Goal: Transaction & Acquisition: Download file/media

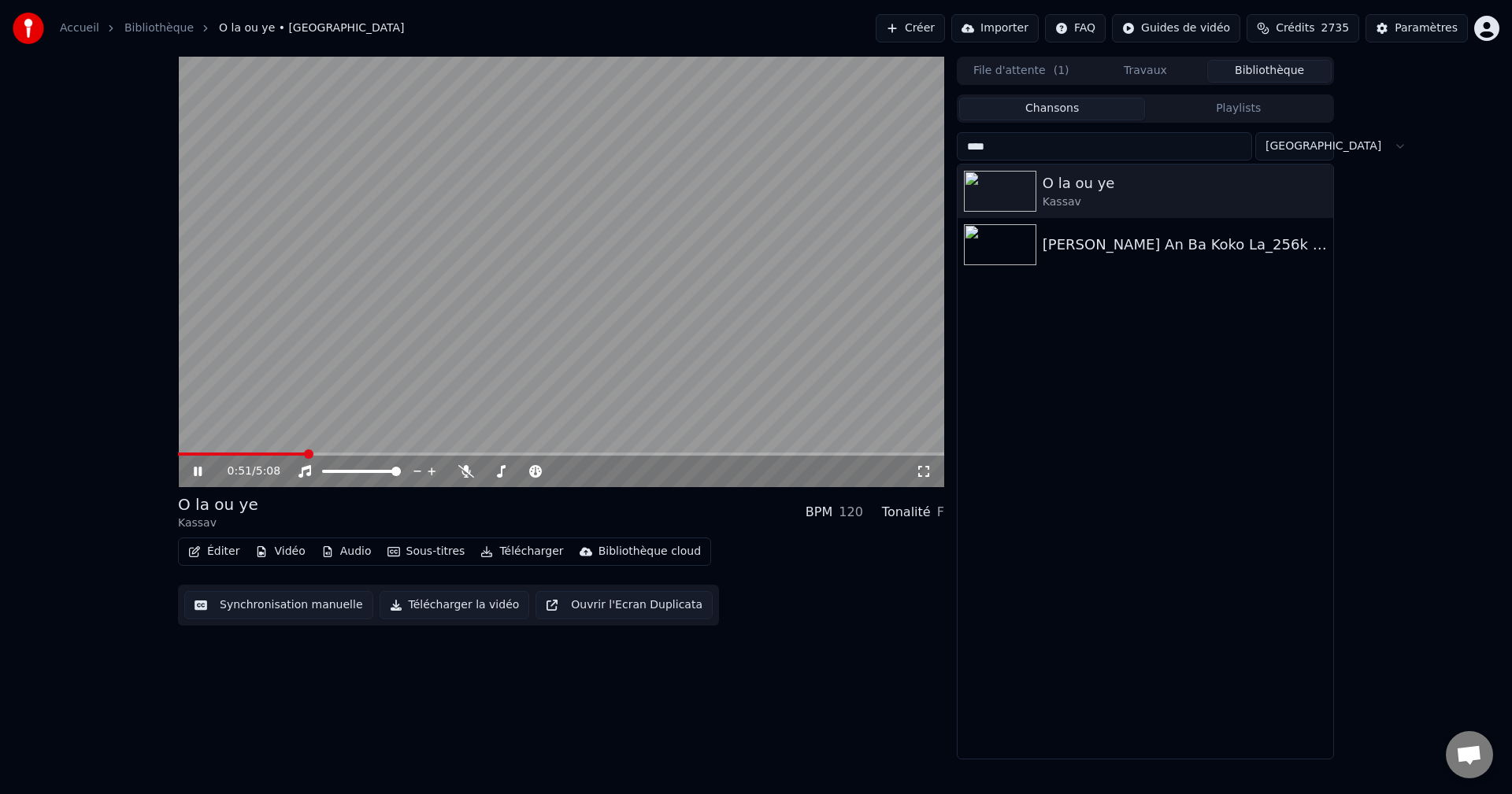
click at [193, 473] on icon at bounding box center [209, 471] width 37 height 12
drag, startPoint x: 1050, startPoint y: 139, endPoint x: 819, endPoint y: 163, distance: 232.2
click at [841, 170] on div "0:51 / 5:08 O la ou ye Kassav BPM 120 Tonalité F Éditer Vidéo Audio Sous-titres…" at bounding box center [756, 408] width 1181 height 703
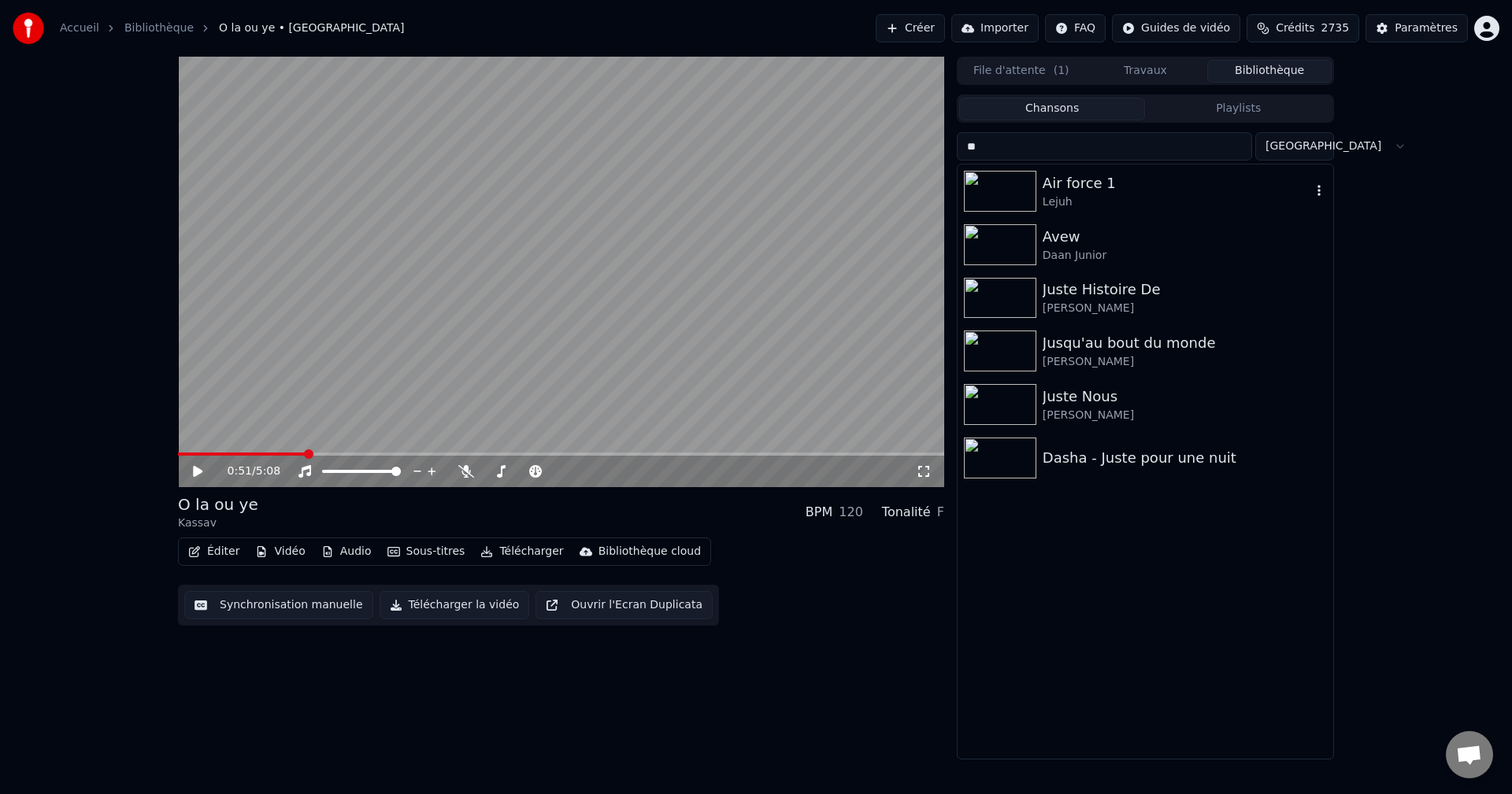
type input "**"
click at [1047, 198] on div "Lejuh" at bounding box center [1177, 202] width 268 height 16
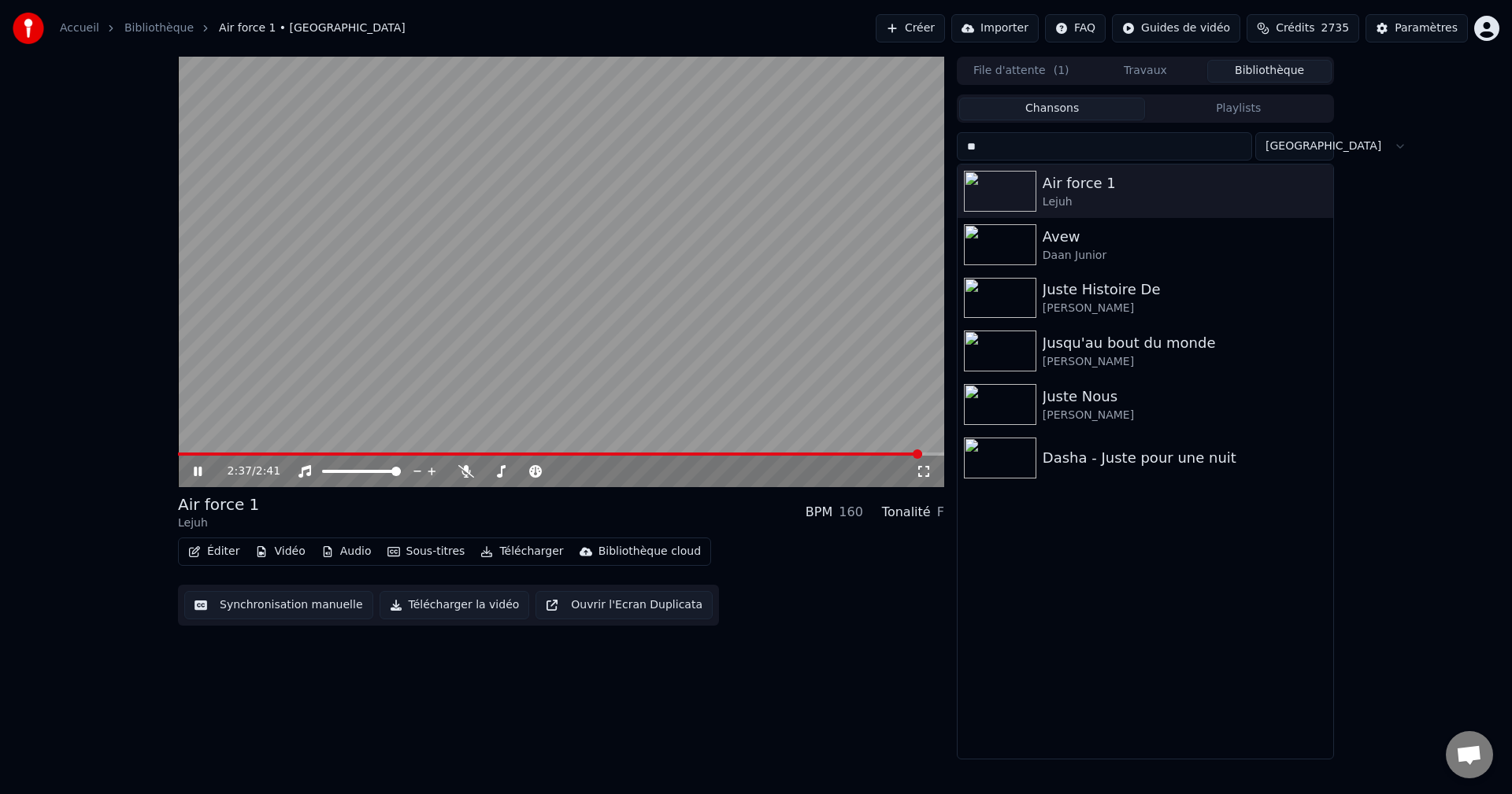
click at [880, 453] on span at bounding box center [549, 454] width 744 height 3
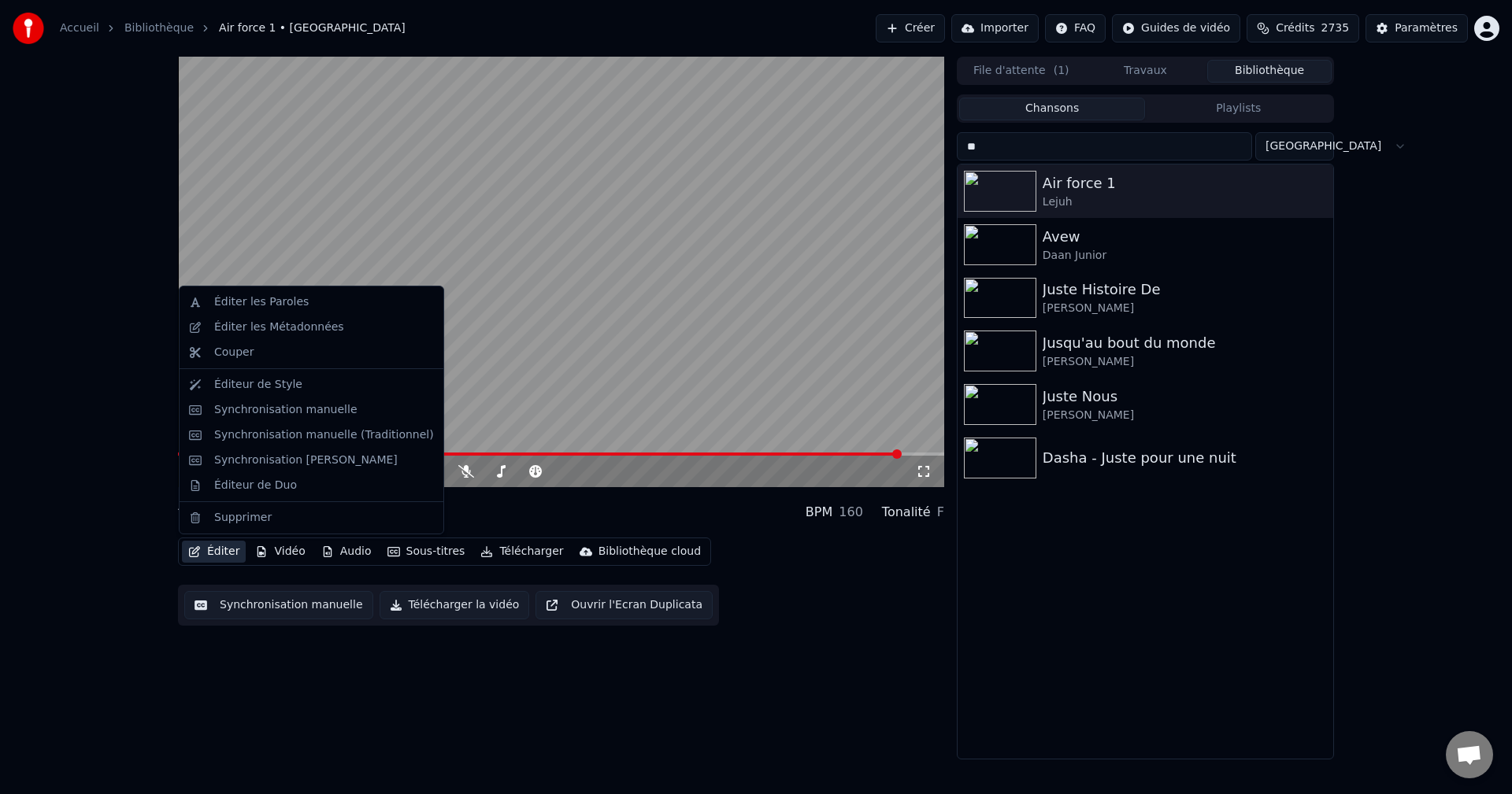
click at [214, 552] on button "Éditer" at bounding box center [214, 552] width 64 height 22
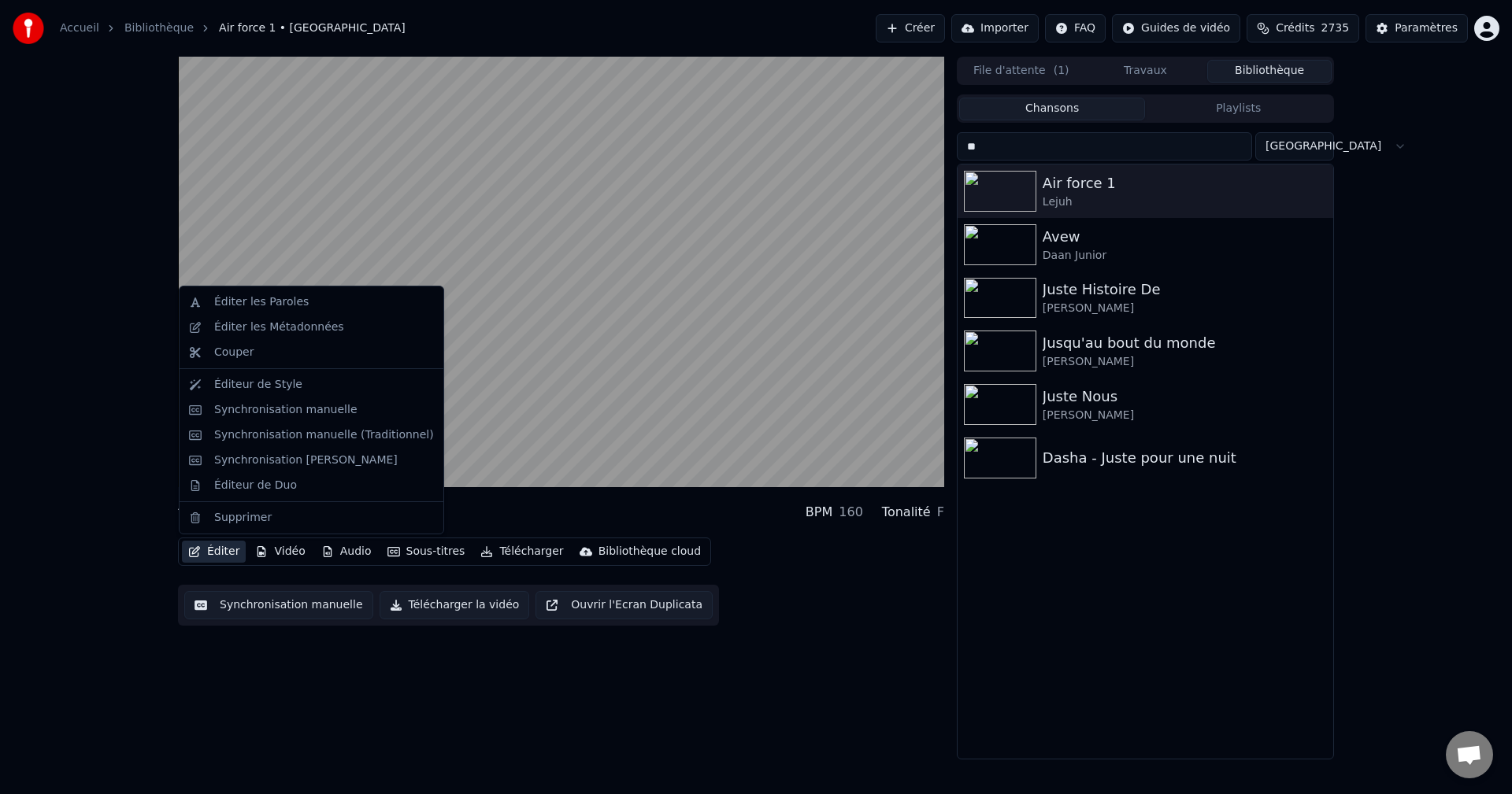
click at [1245, 148] on input "**" at bounding box center [1105, 147] width 295 height 28
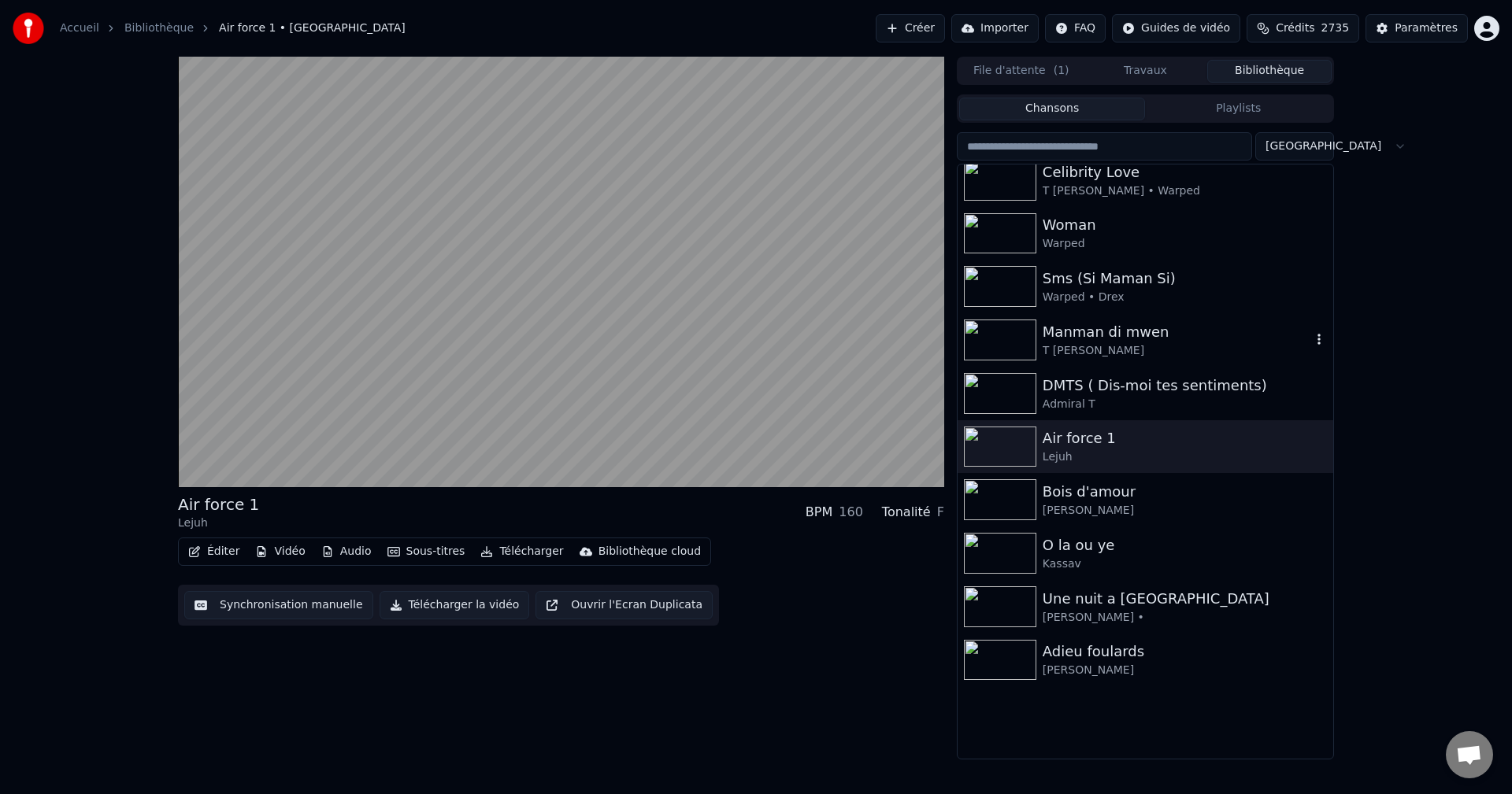
scroll to position [944, 0]
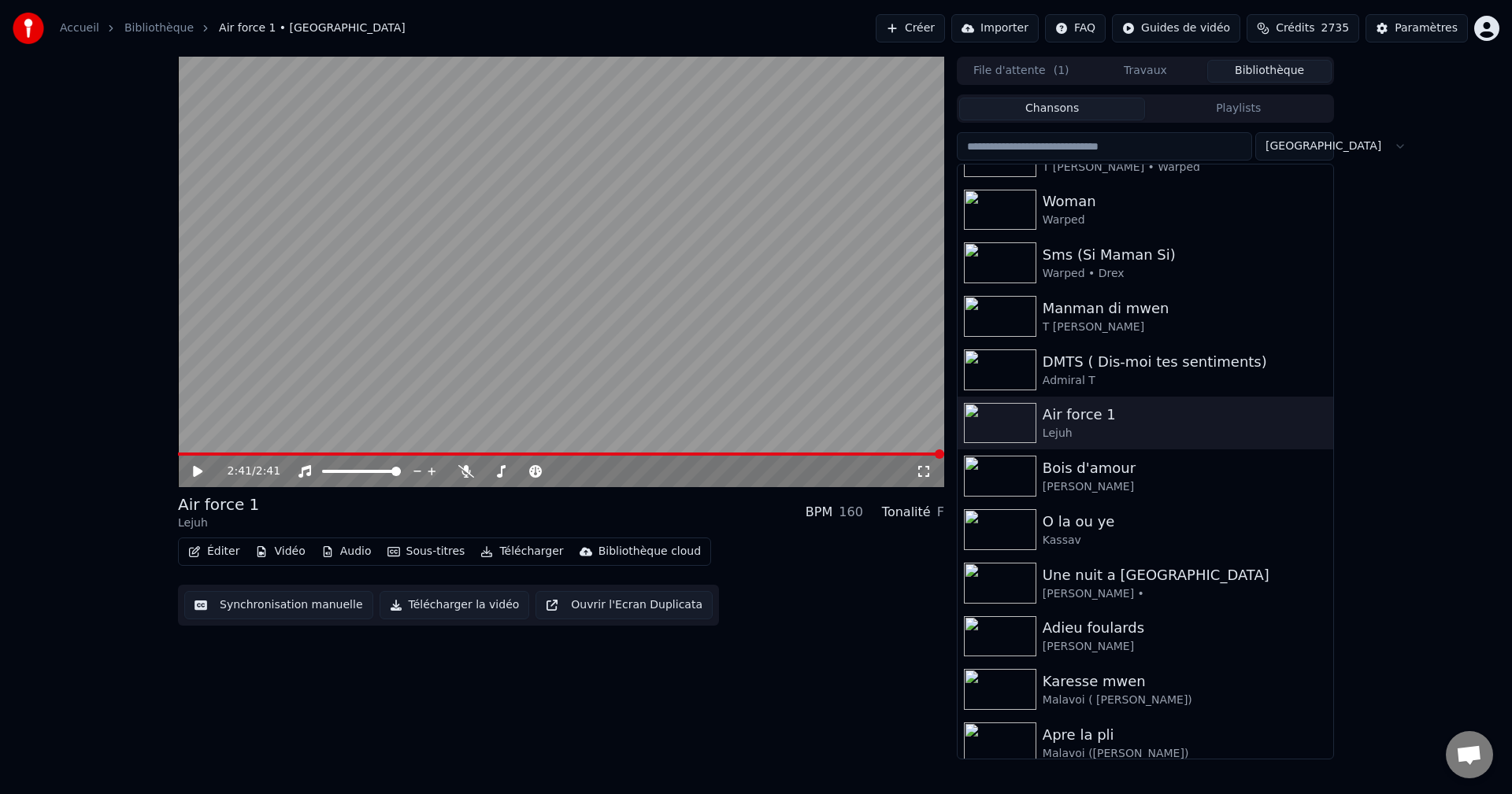
click at [509, 550] on button "Télécharger" at bounding box center [521, 552] width 95 height 22
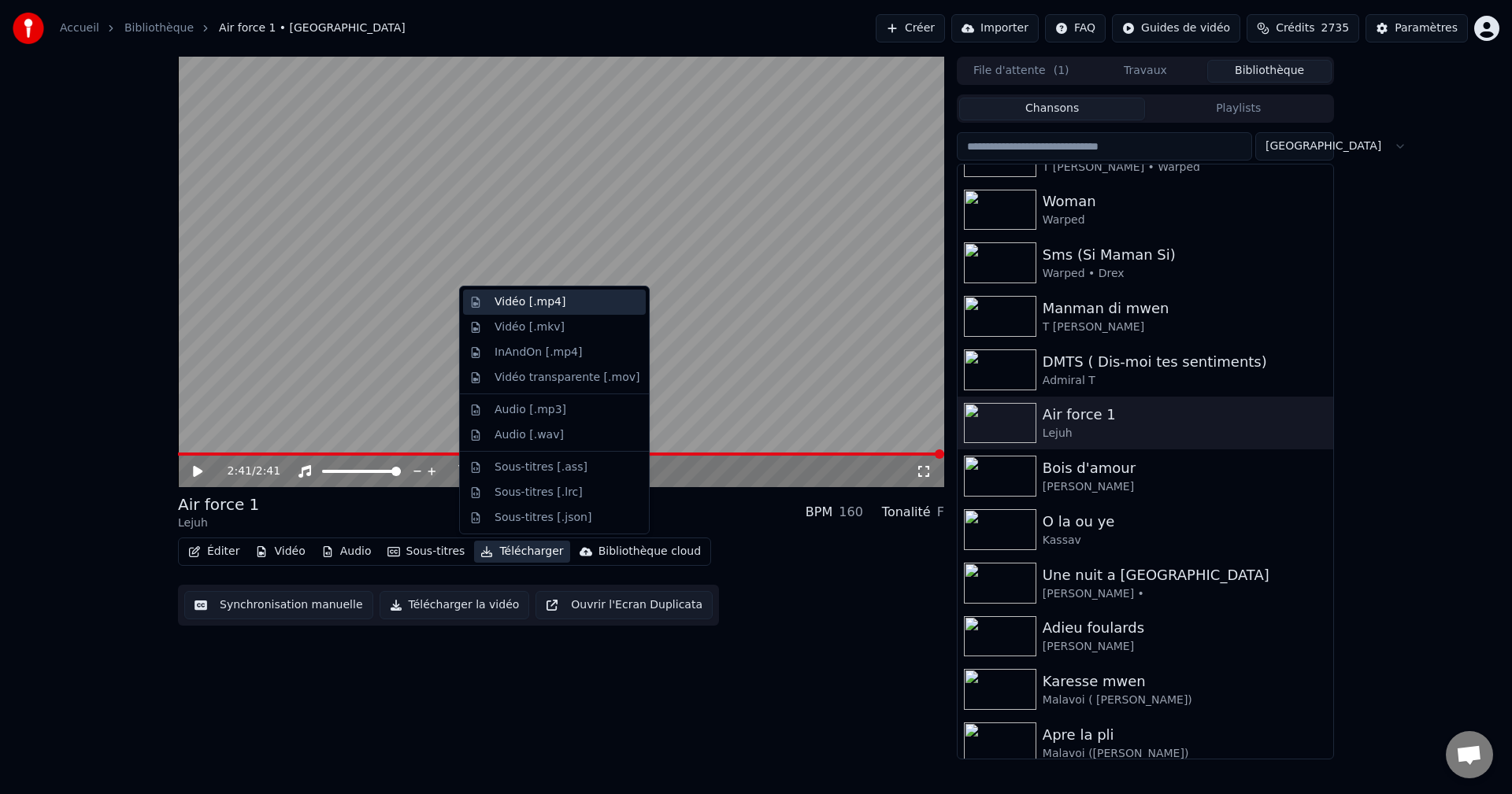
click at [544, 306] on div "Vidéo [.mp4]" at bounding box center [530, 302] width 71 height 16
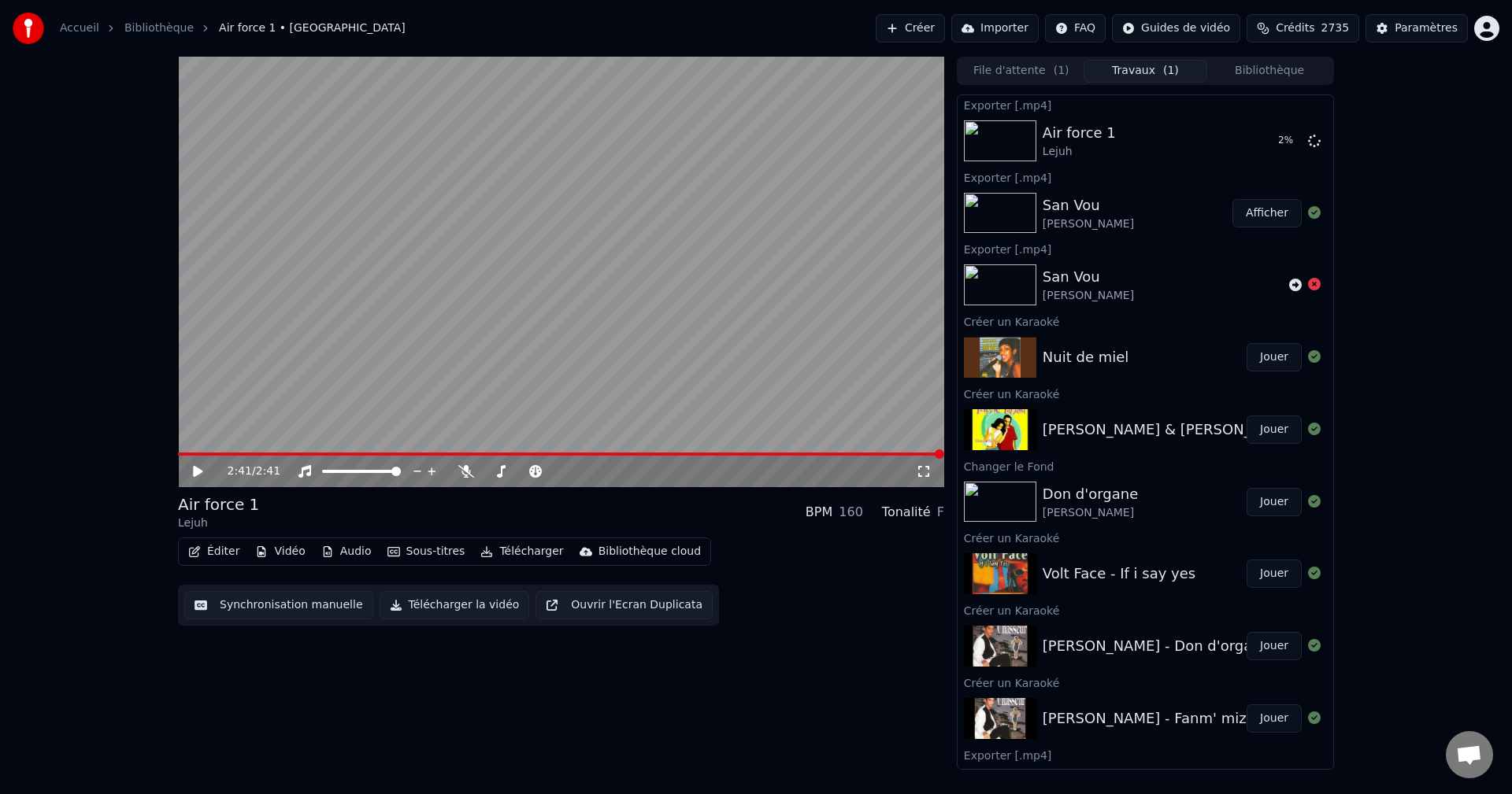
click at [1272, 72] on button "Bibliothèque" at bounding box center [1269, 71] width 124 height 22
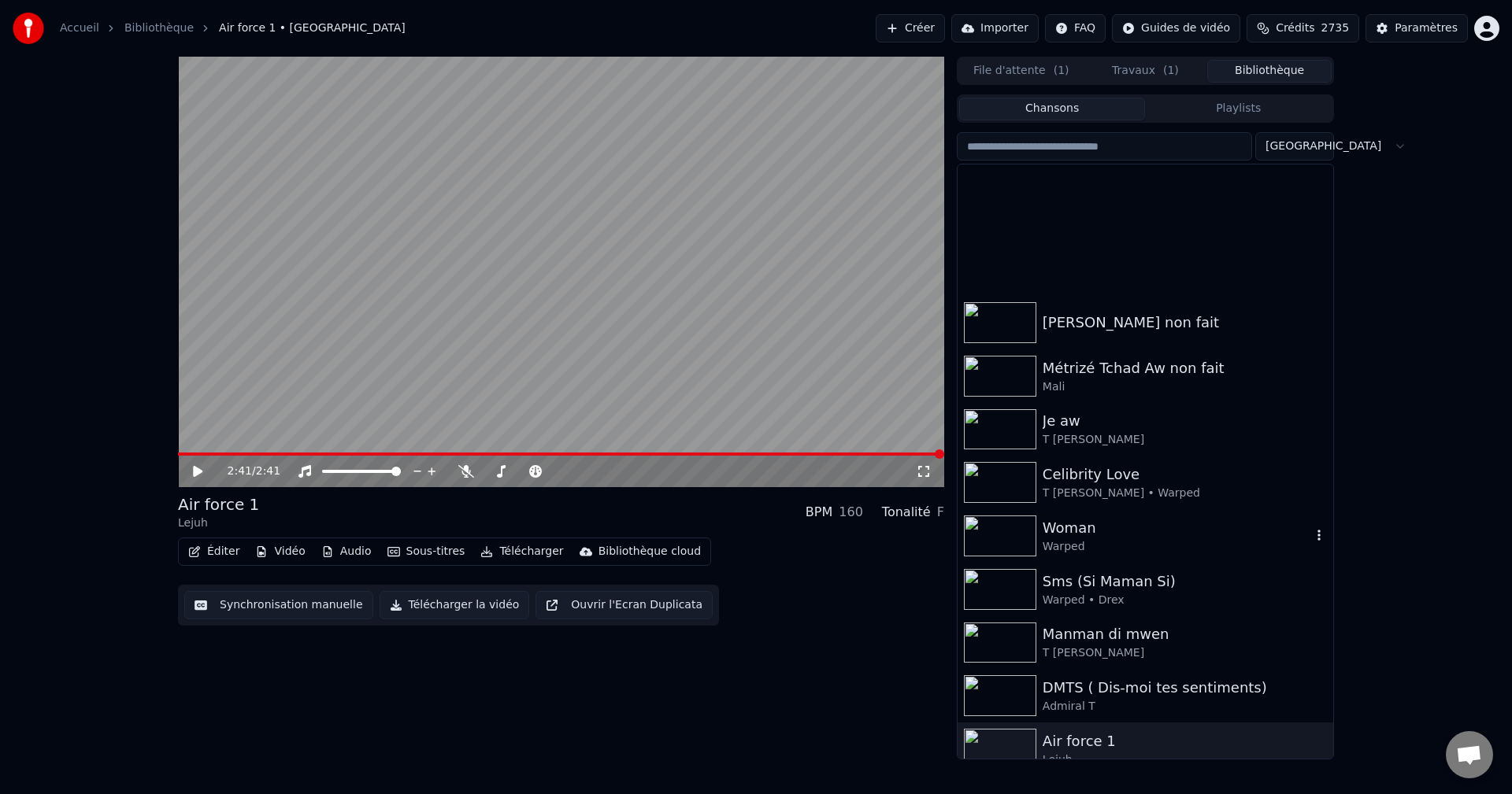
scroll to position [787, 0]
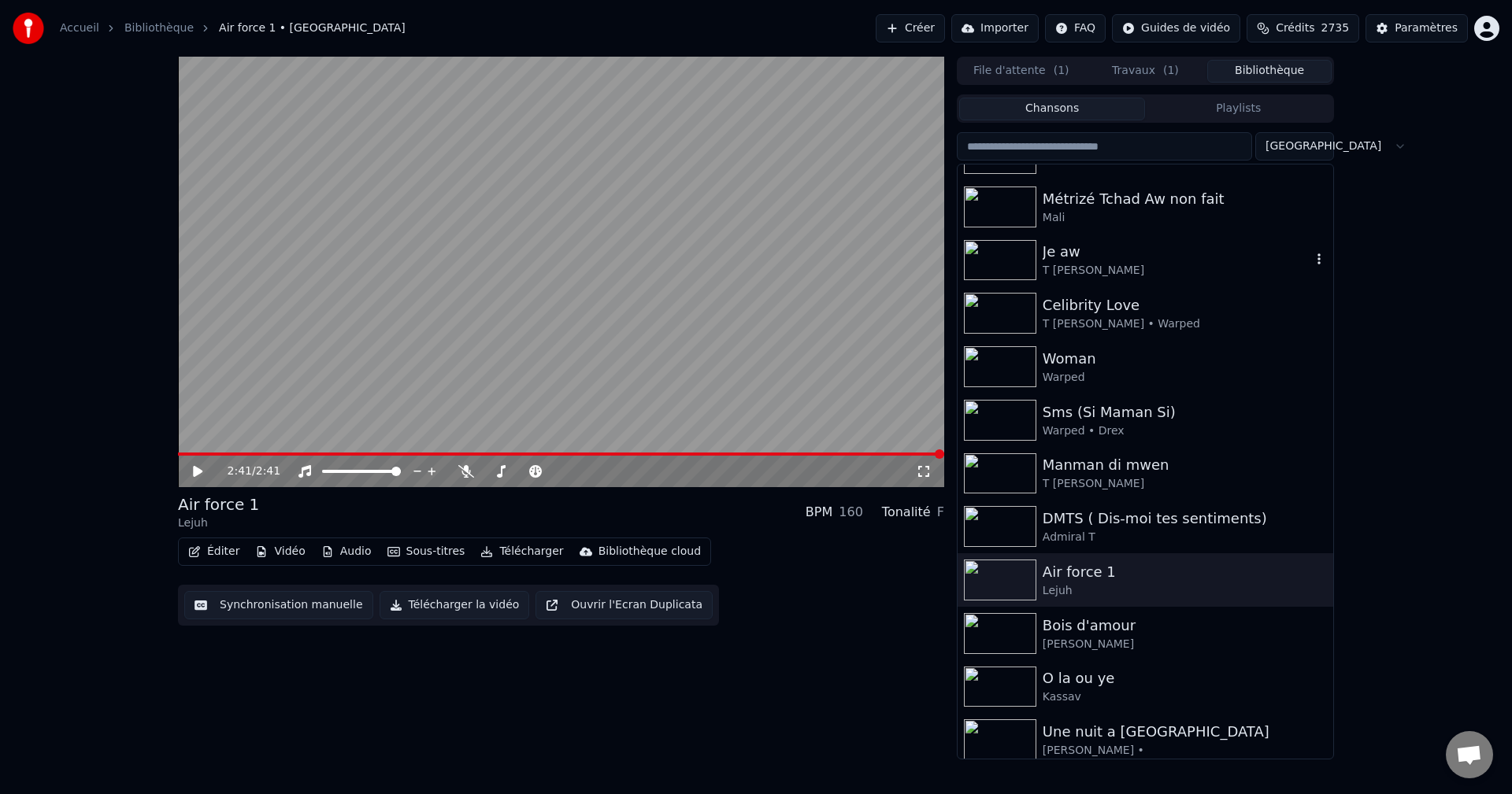
click at [1072, 265] on div "T [PERSON_NAME]" at bounding box center [1177, 271] width 268 height 16
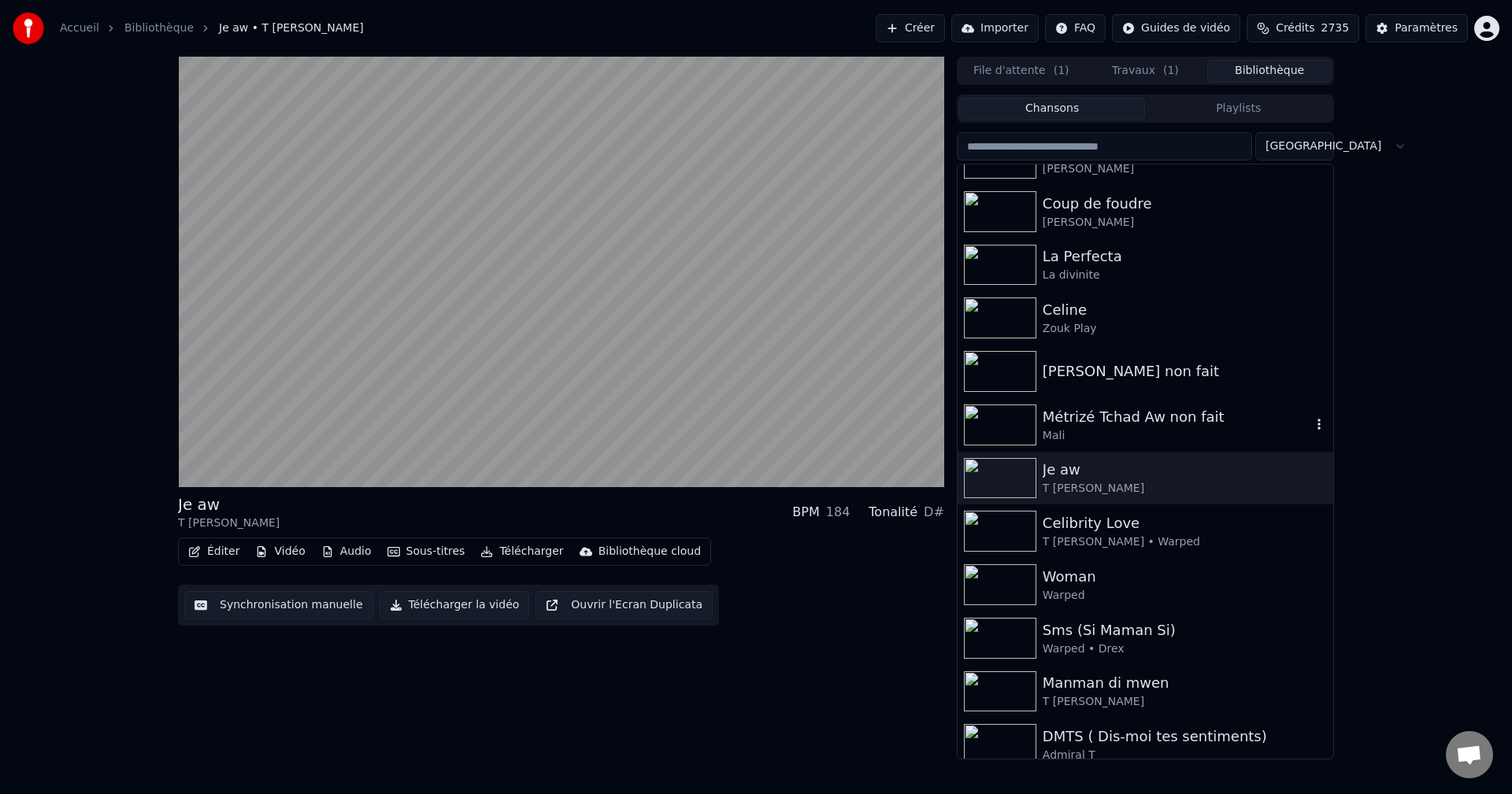
scroll to position [551, 0]
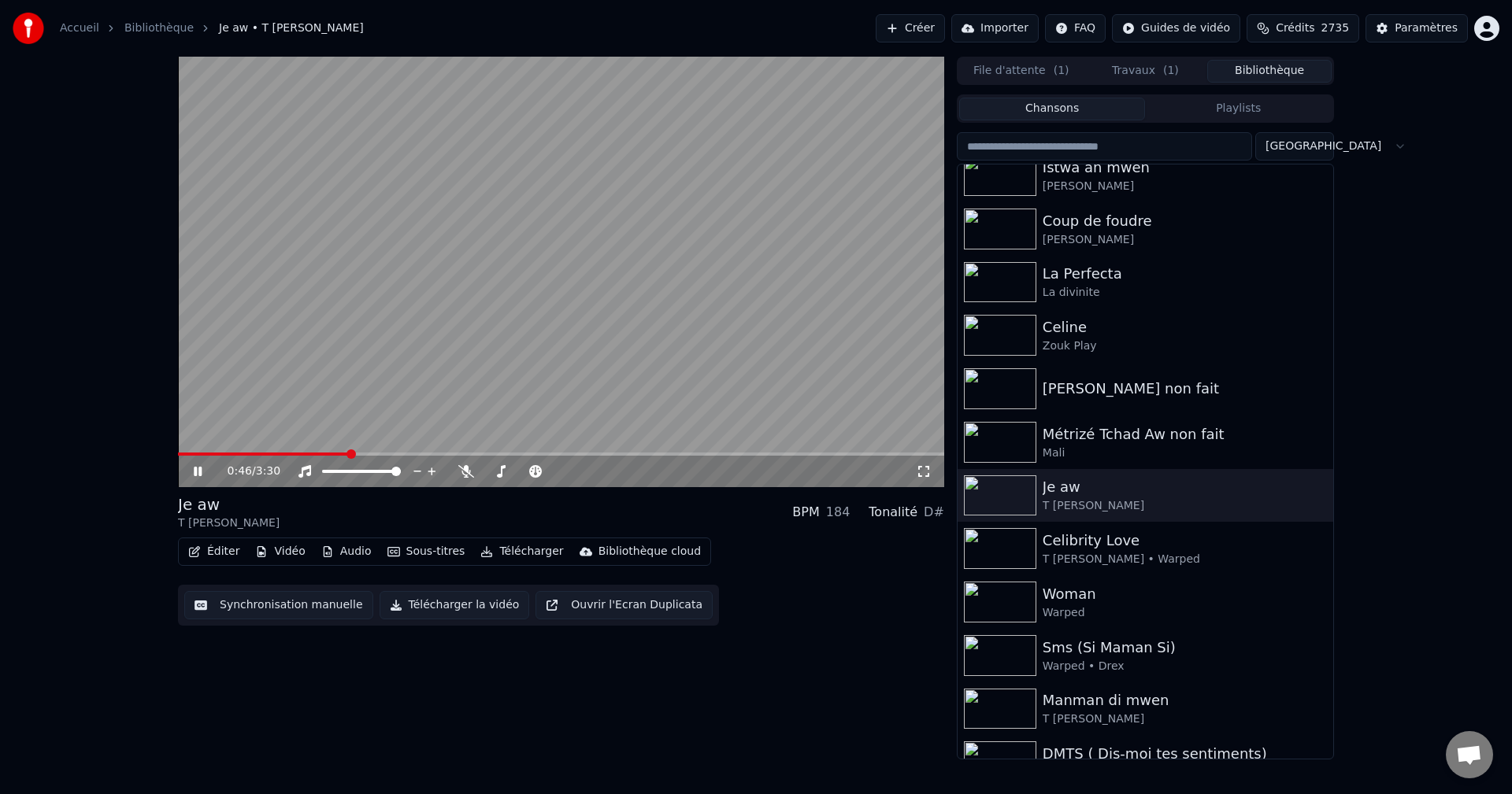
click at [205, 550] on button "Éditer" at bounding box center [214, 552] width 64 height 22
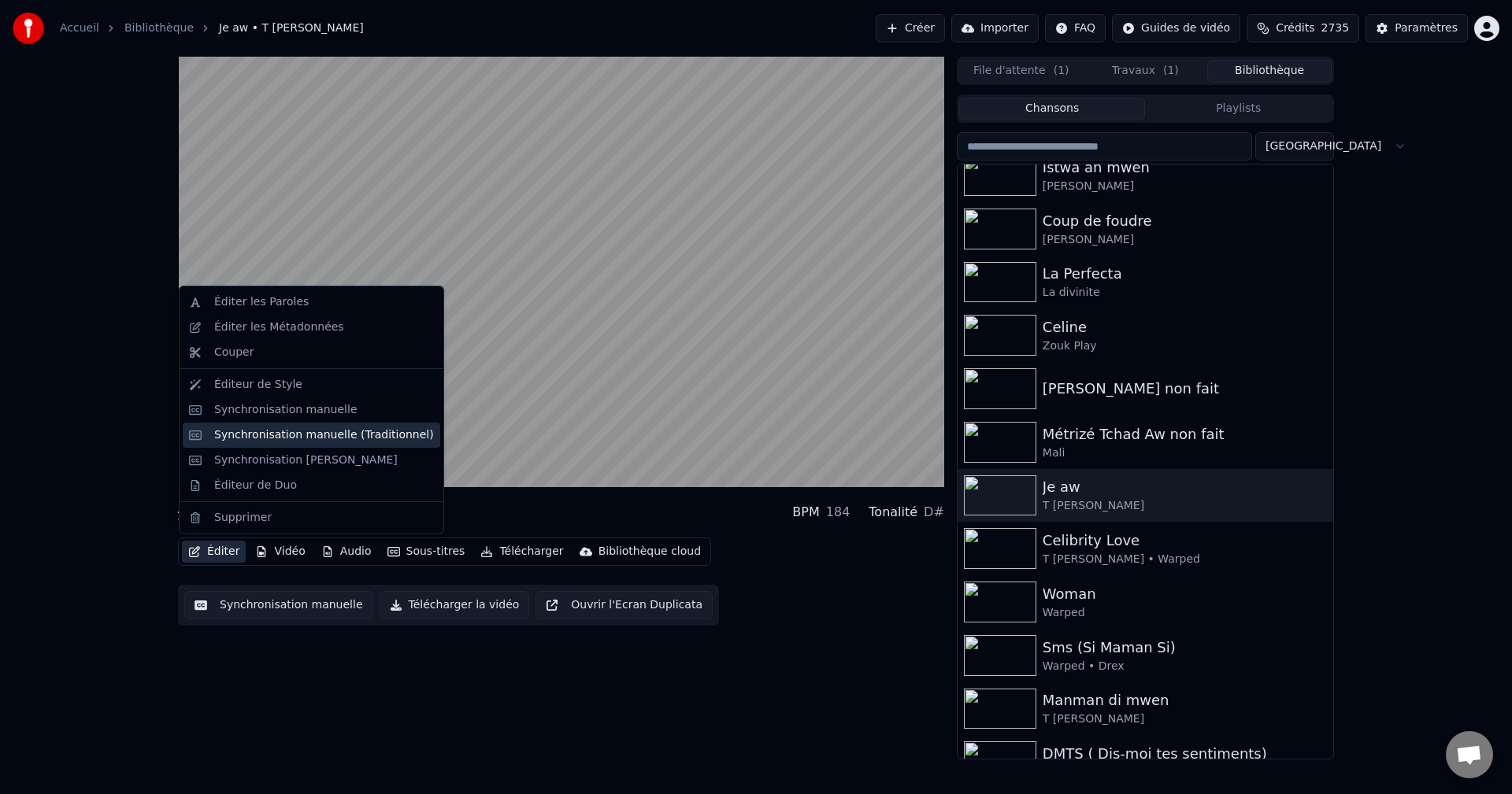
click at [283, 438] on div "Synchronisation manuelle (Traditionnel)" at bounding box center [323, 435] width 220 height 16
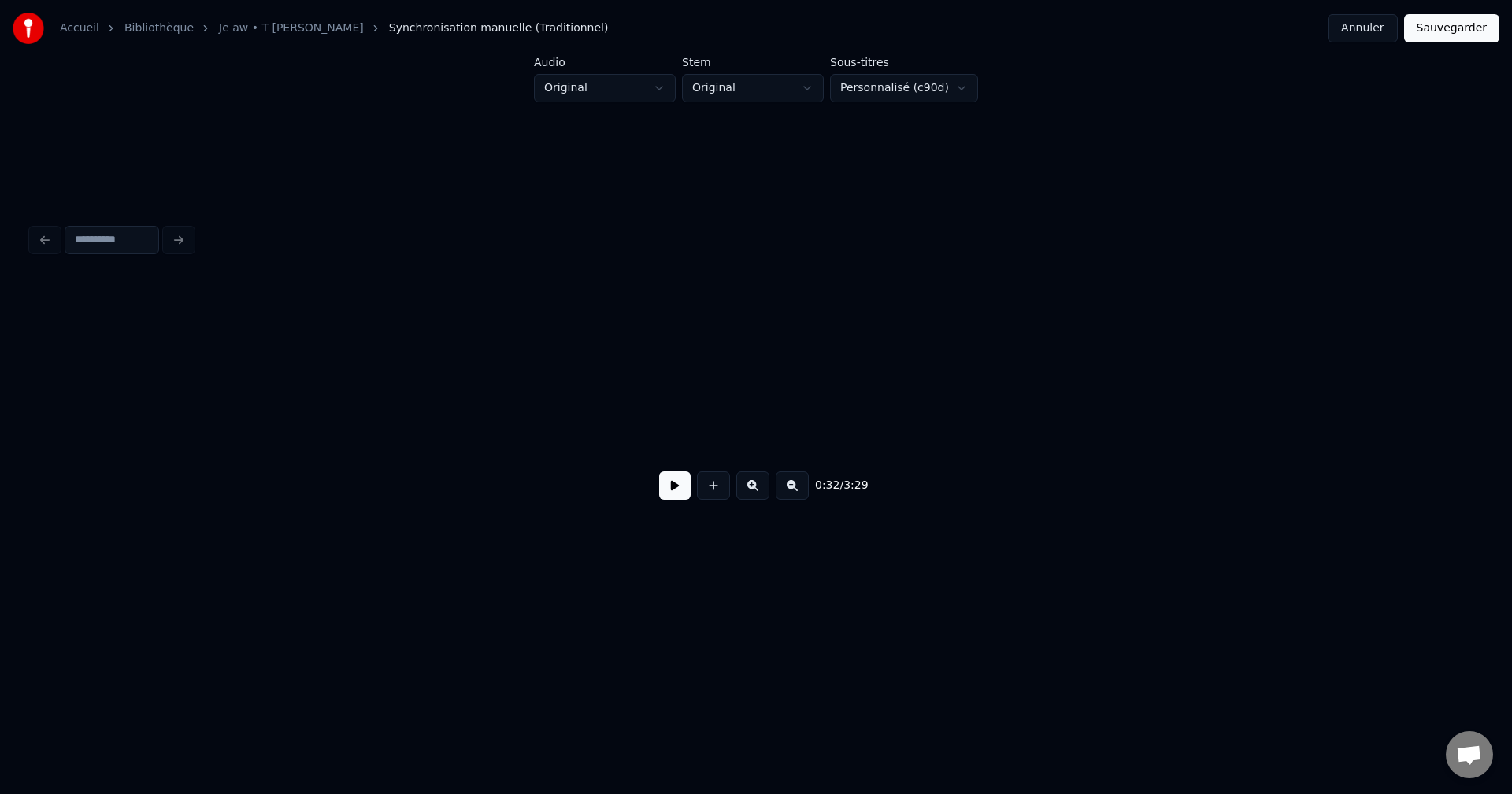
scroll to position [0, 8908]
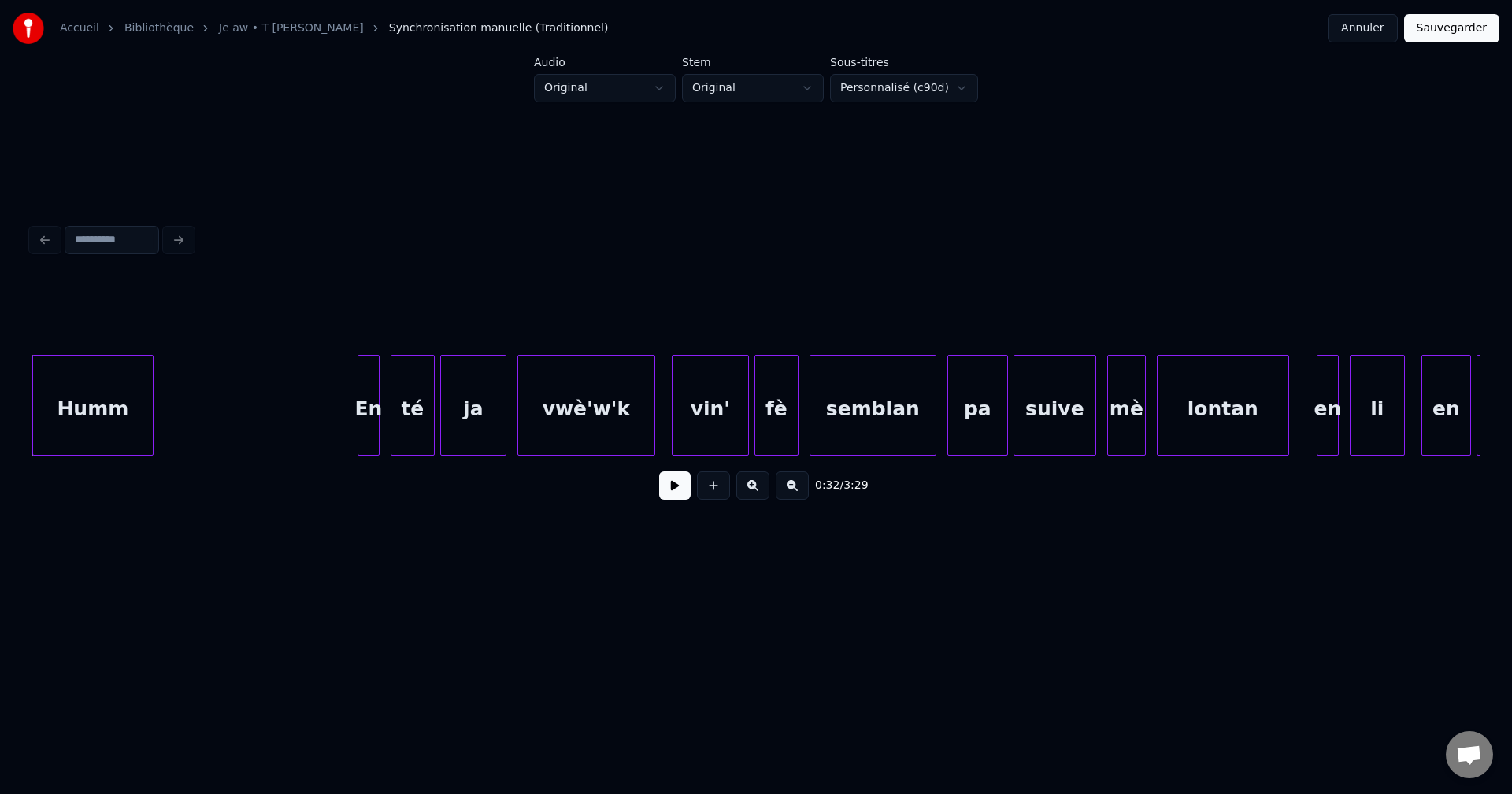
click at [674, 496] on button at bounding box center [675, 486] width 32 height 28
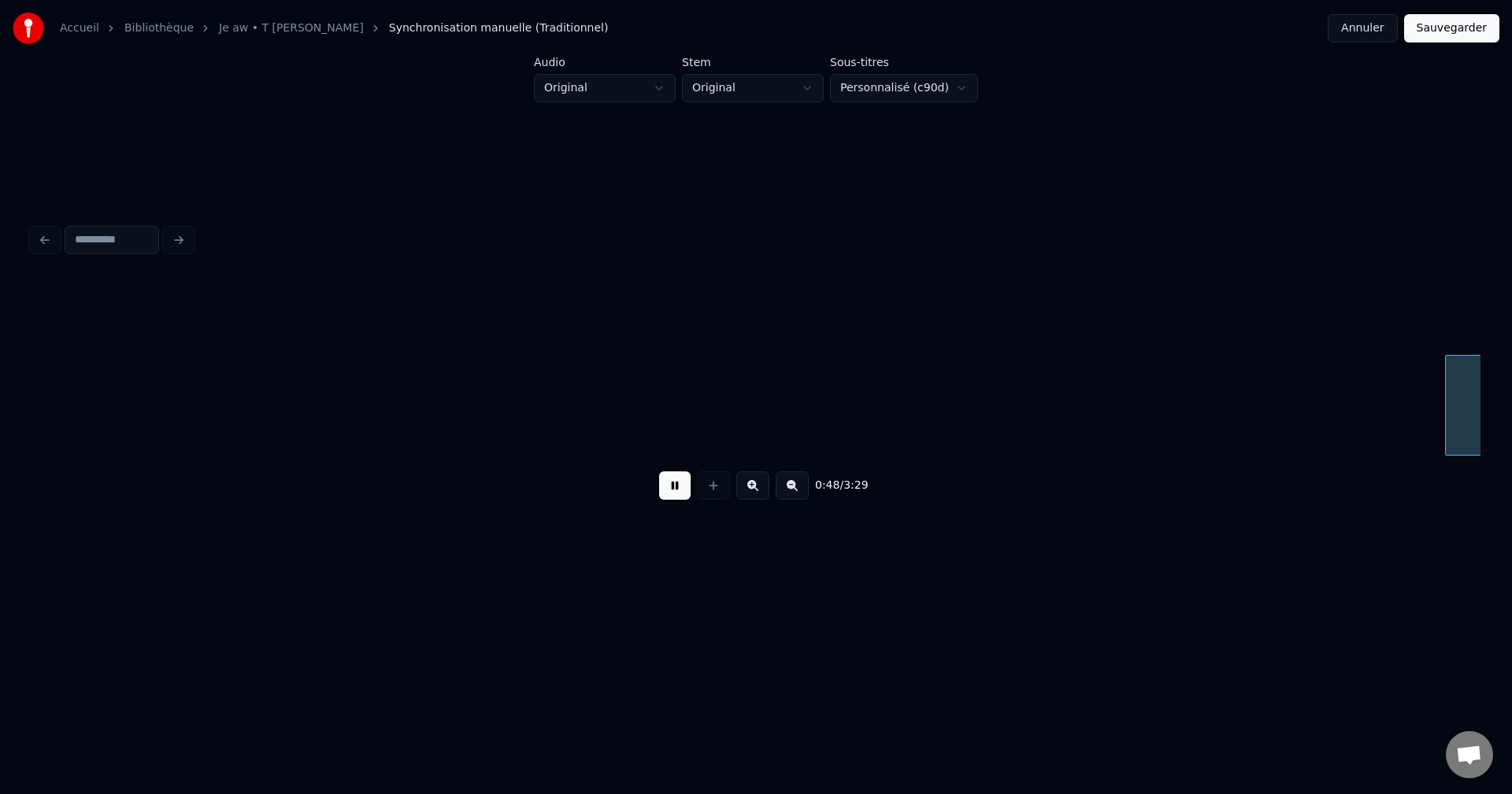
scroll to position [0, 13259]
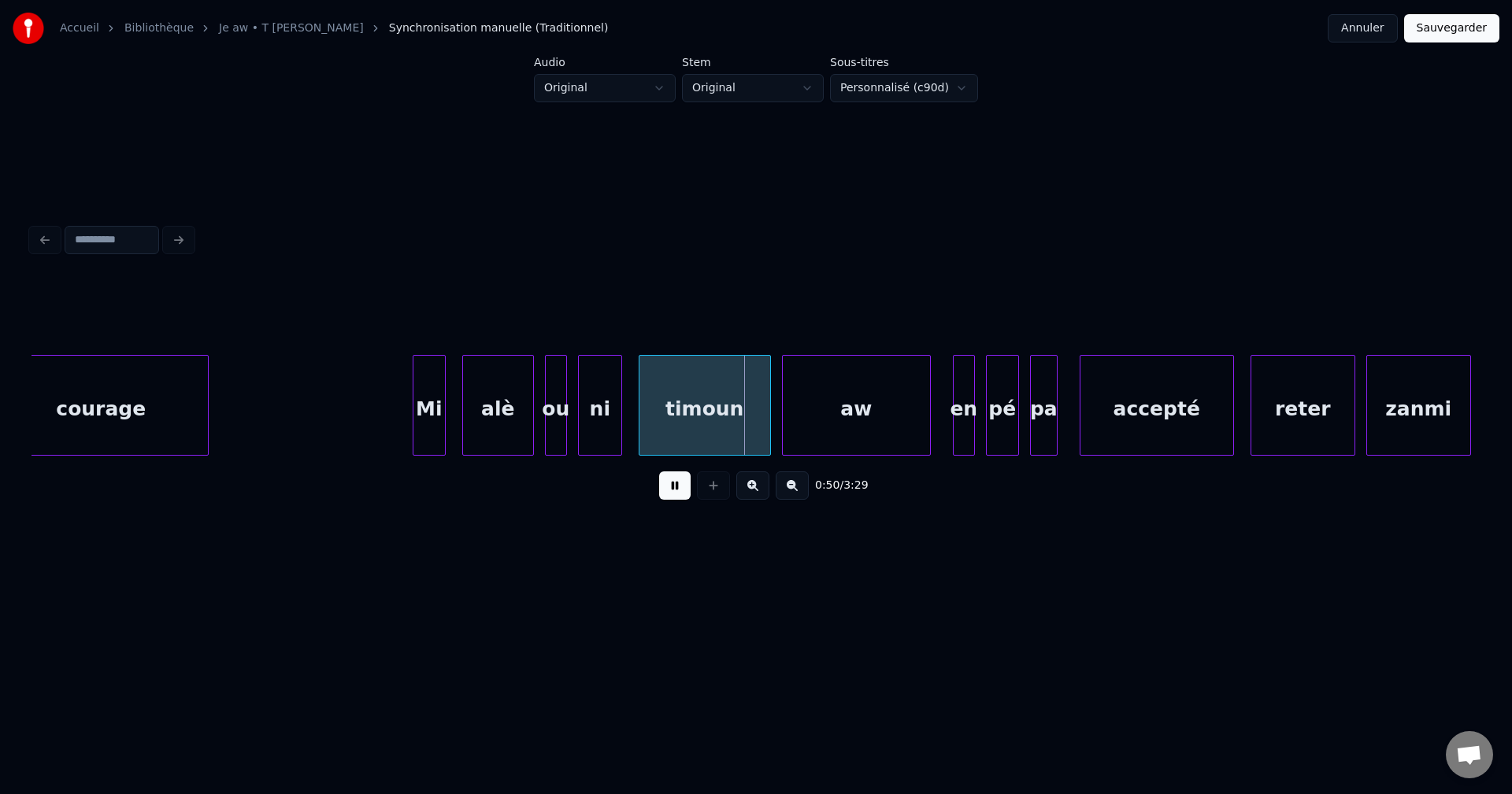
click at [101, 356] on div "courage" at bounding box center [101, 409] width 213 height 107
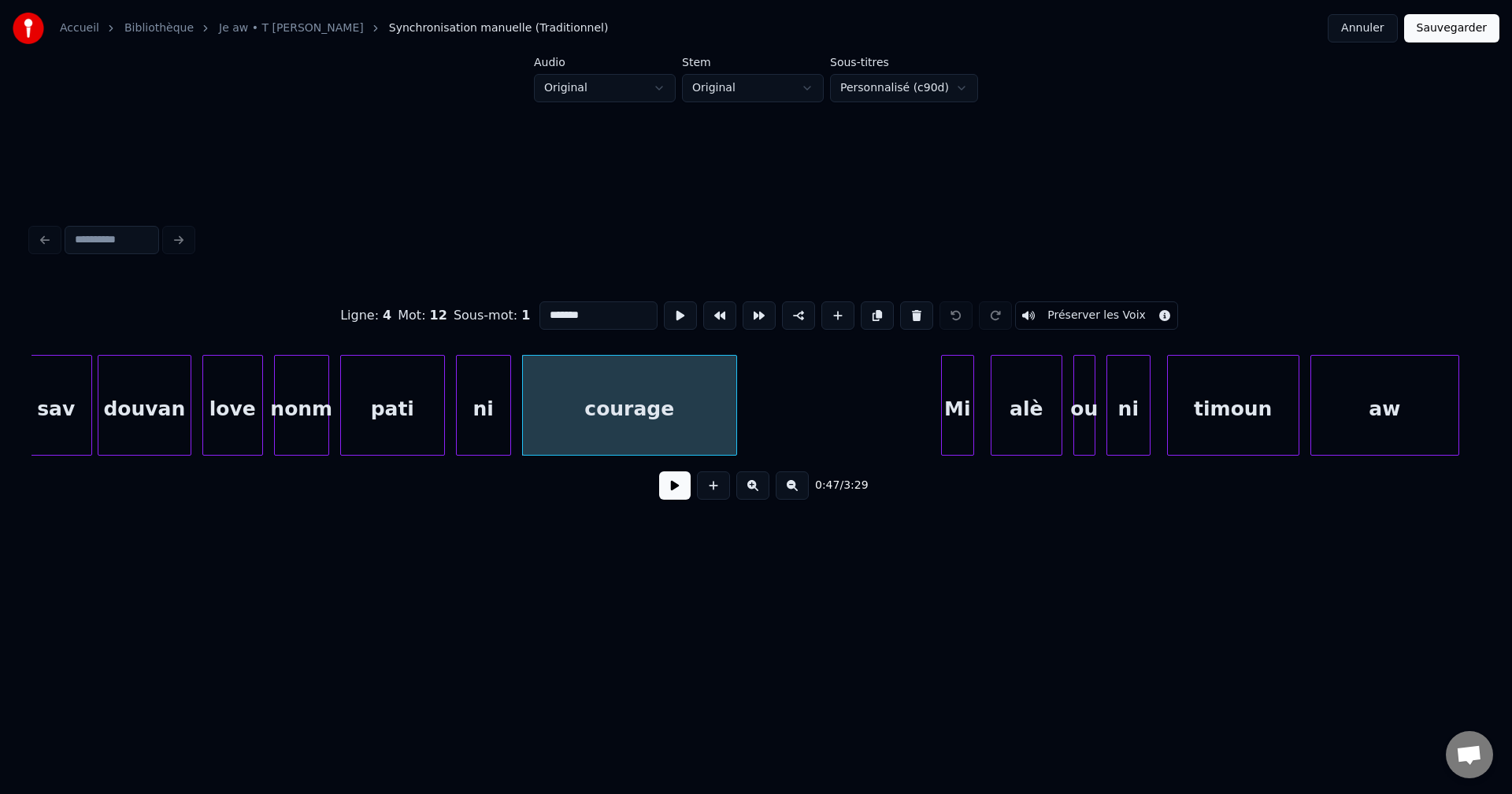
scroll to position [0, 12717]
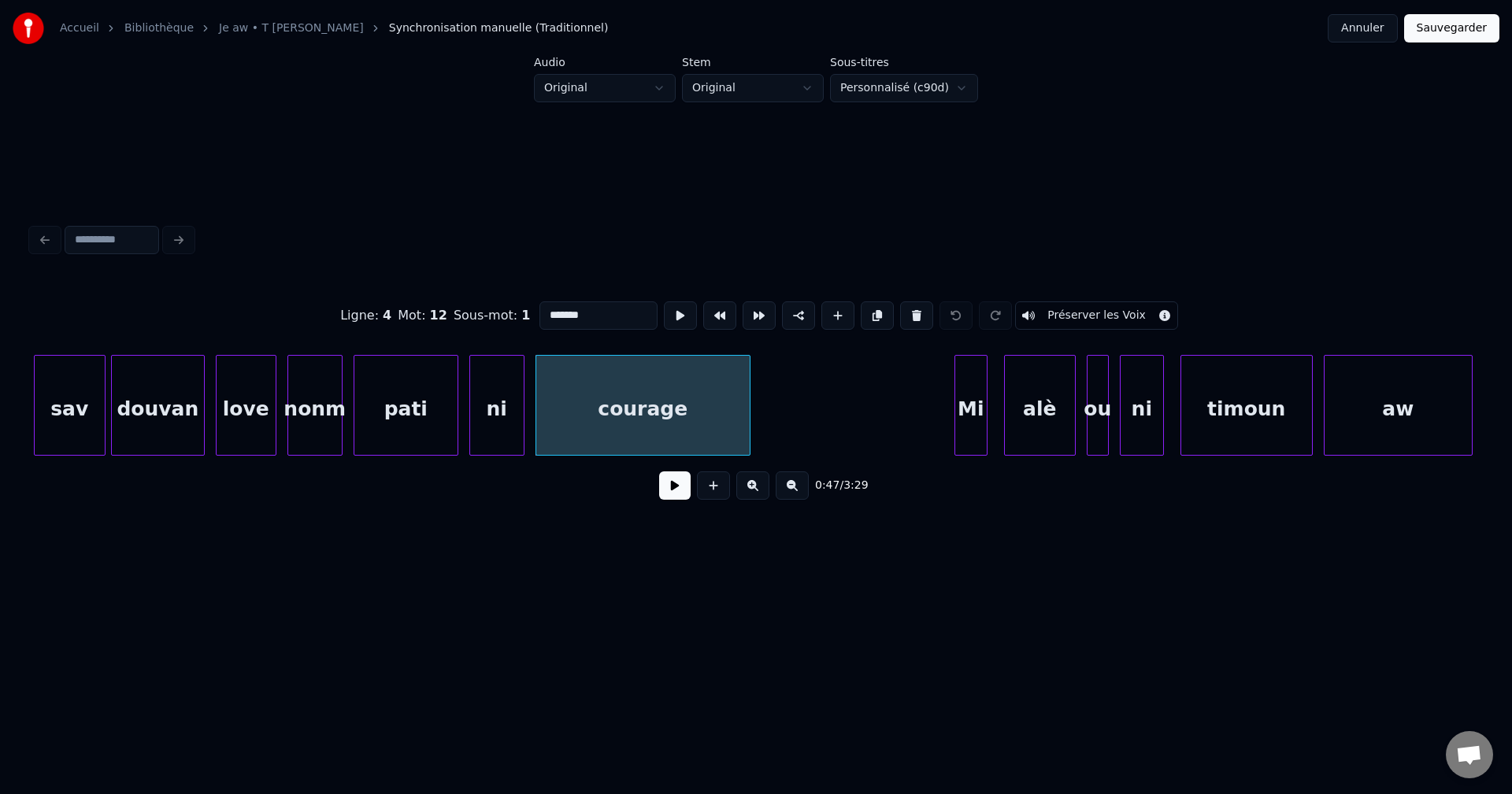
click at [188, 432] on div "douvan" at bounding box center [158, 409] width 93 height 107
type input "******"
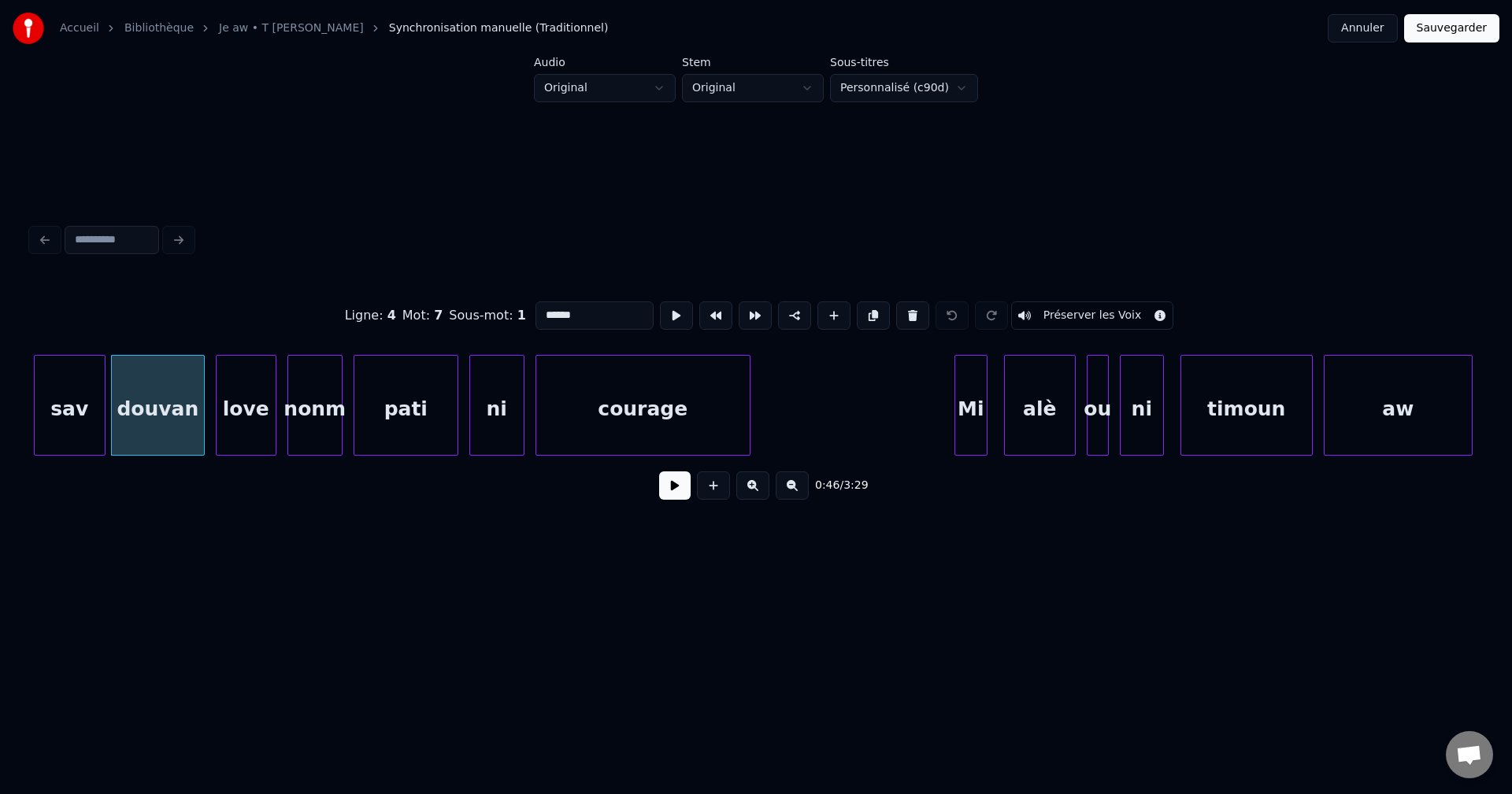
click at [671, 500] on button at bounding box center [675, 486] width 32 height 28
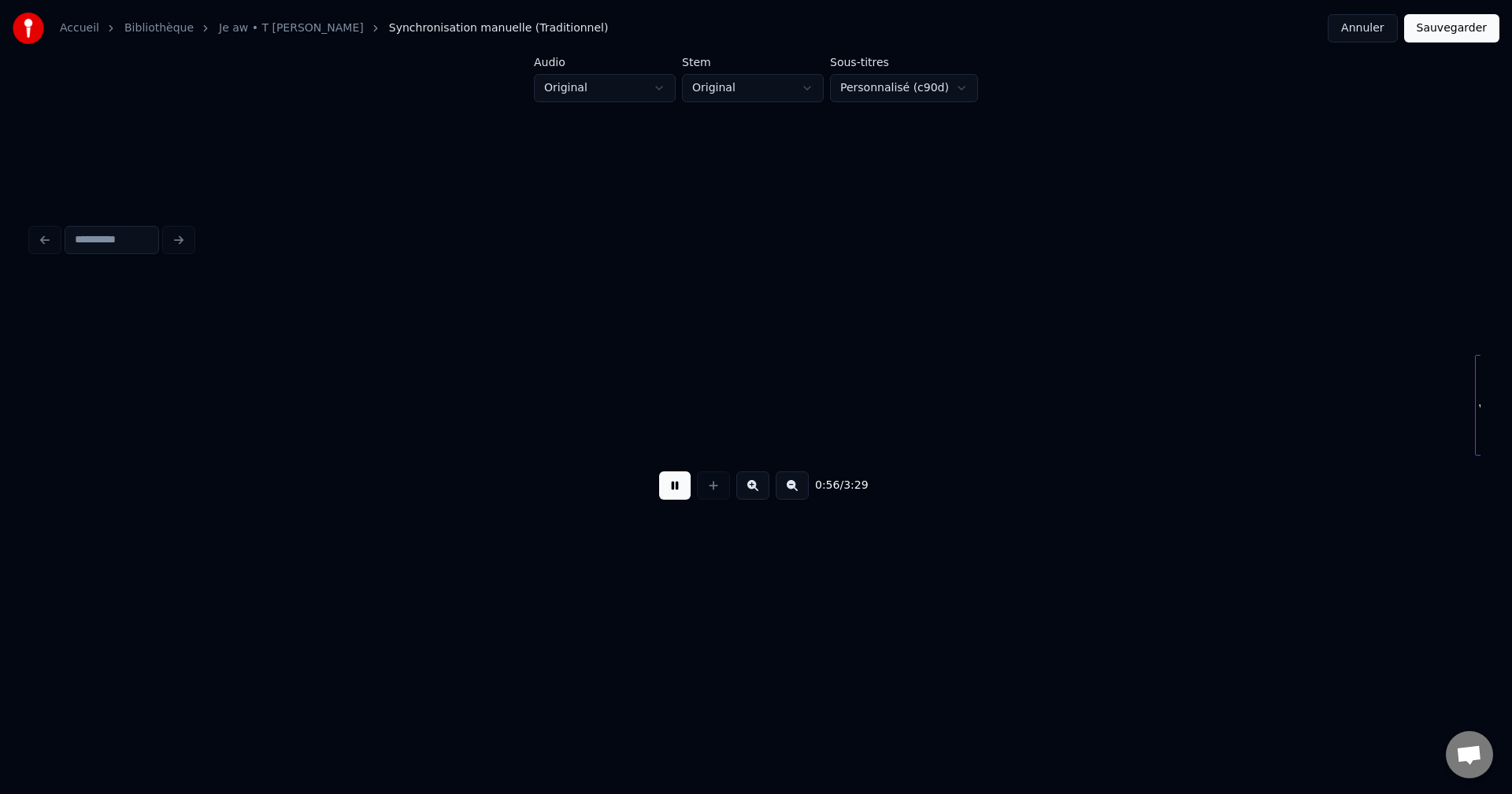
scroll to position [0, 15622]
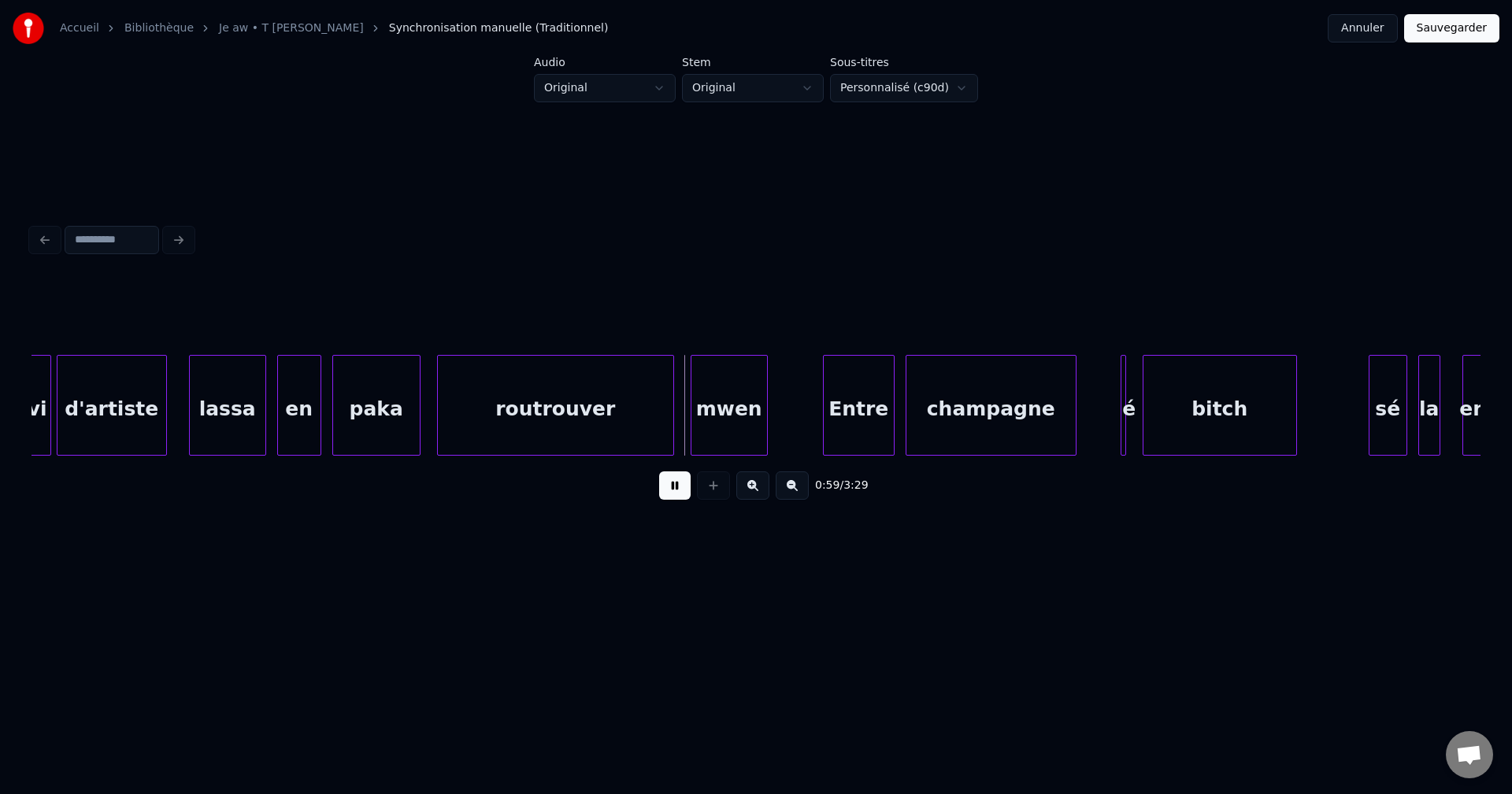
click at [113, 435] on div "d'artiste" at bounding box center [112, 409] width 108 height 107
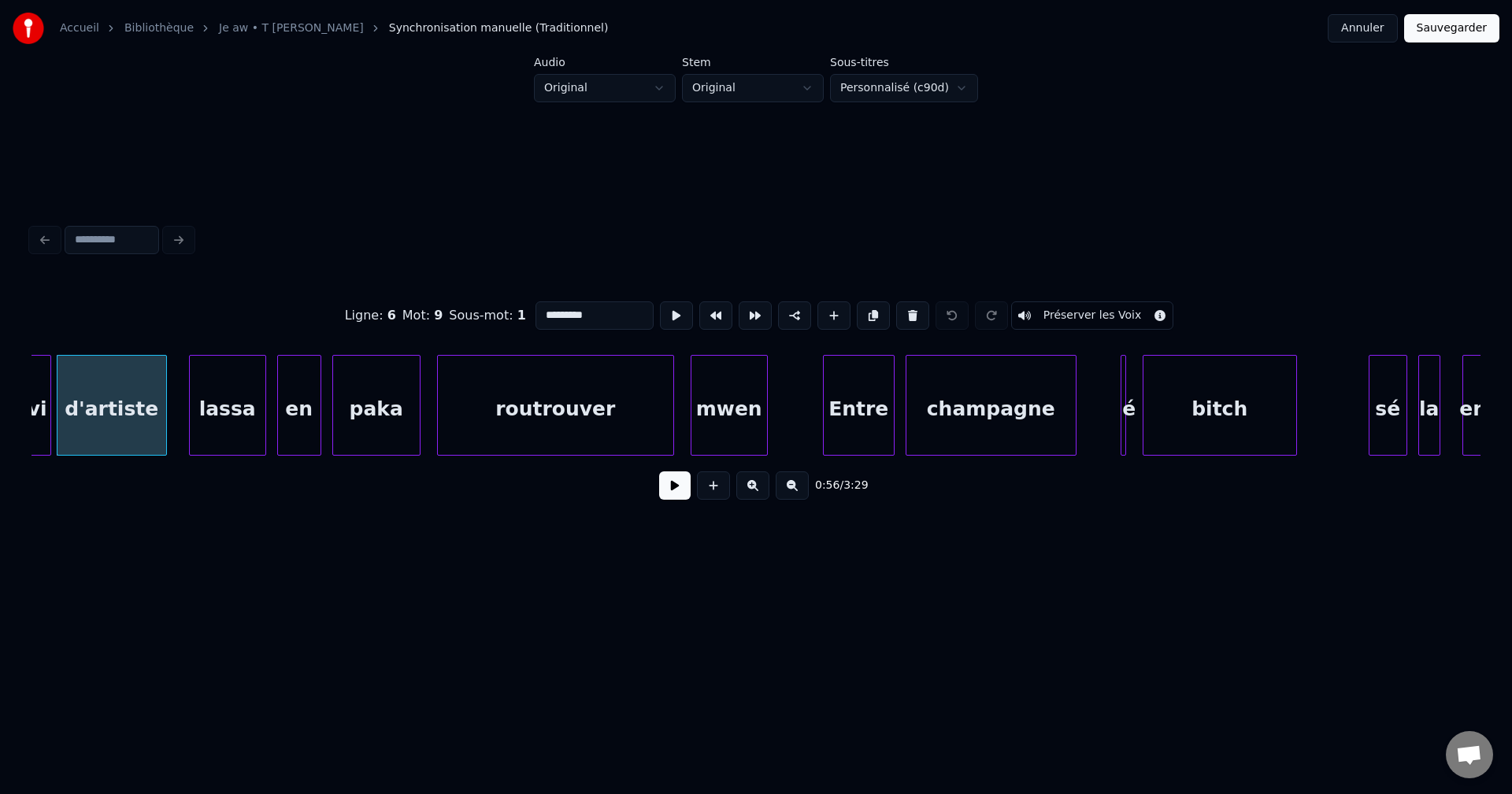
click at [682, 500] on button at bounding box center [675, 486] width 32 height 28
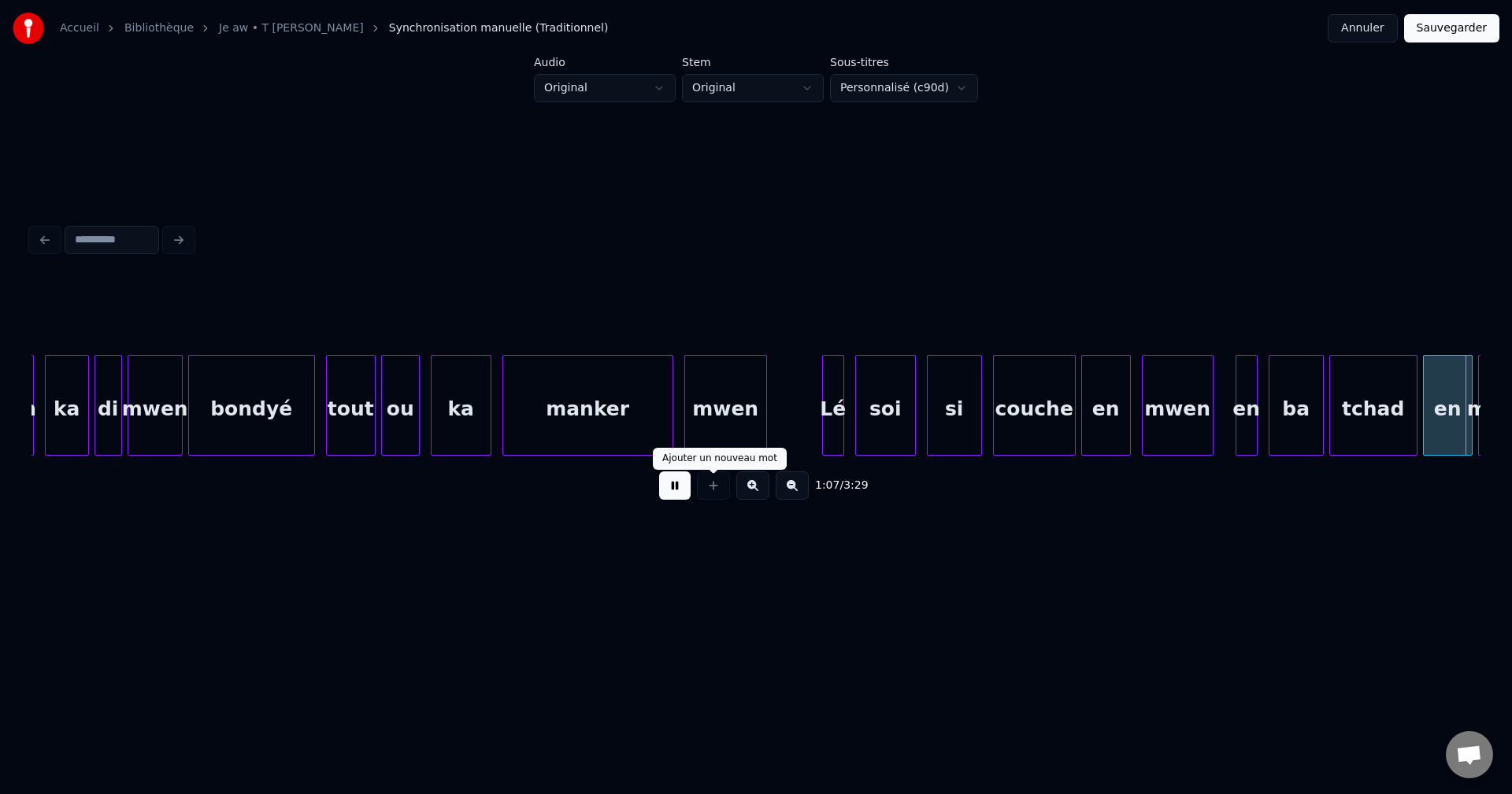
scroll to position [0, 18522]
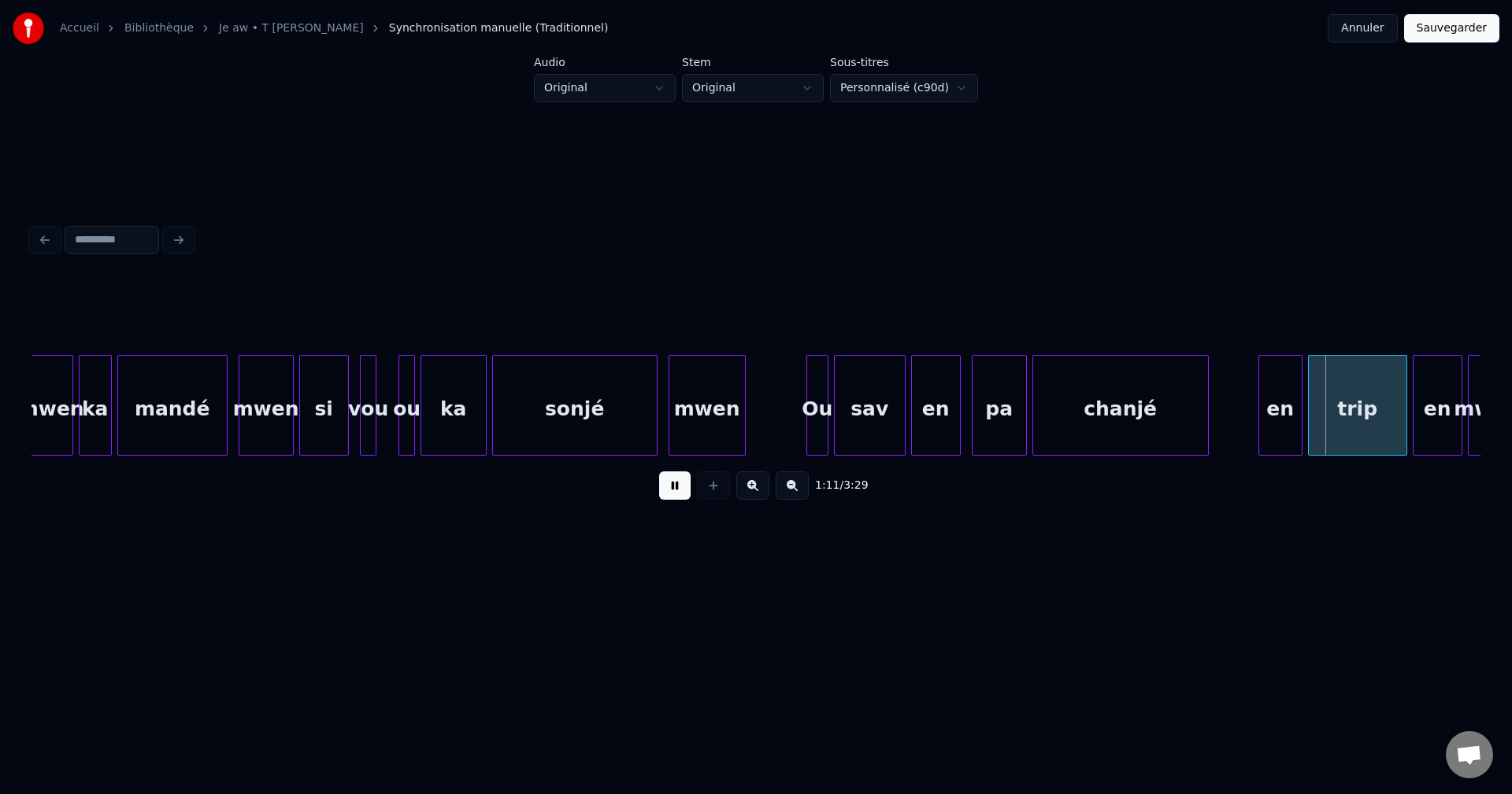
click at [686, 433] on div "mwen" at bounding box center [706, 409] width 76 height 107
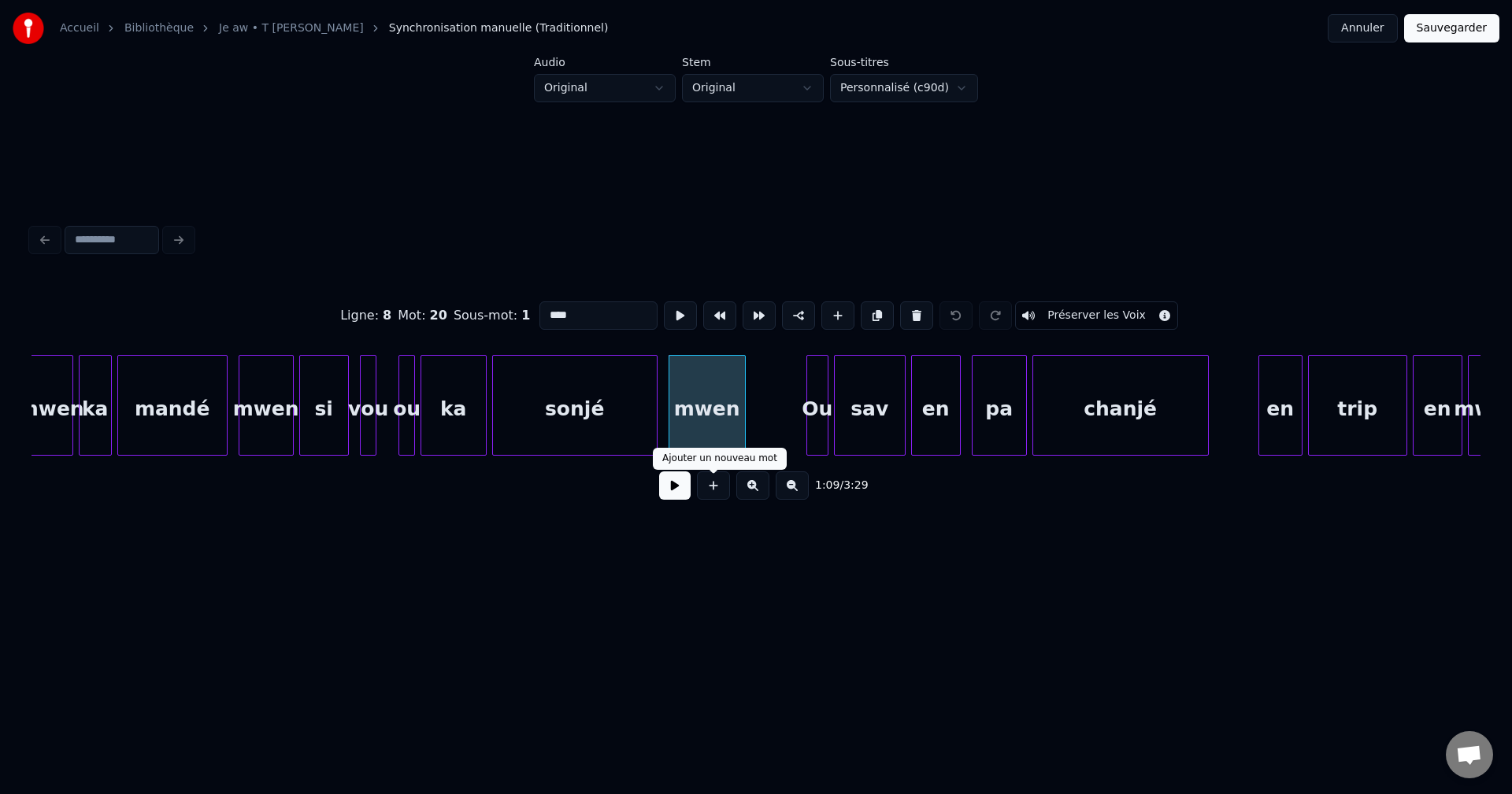
click at [663, 496] on button at bounding box center [675, 486] width 32 height 28
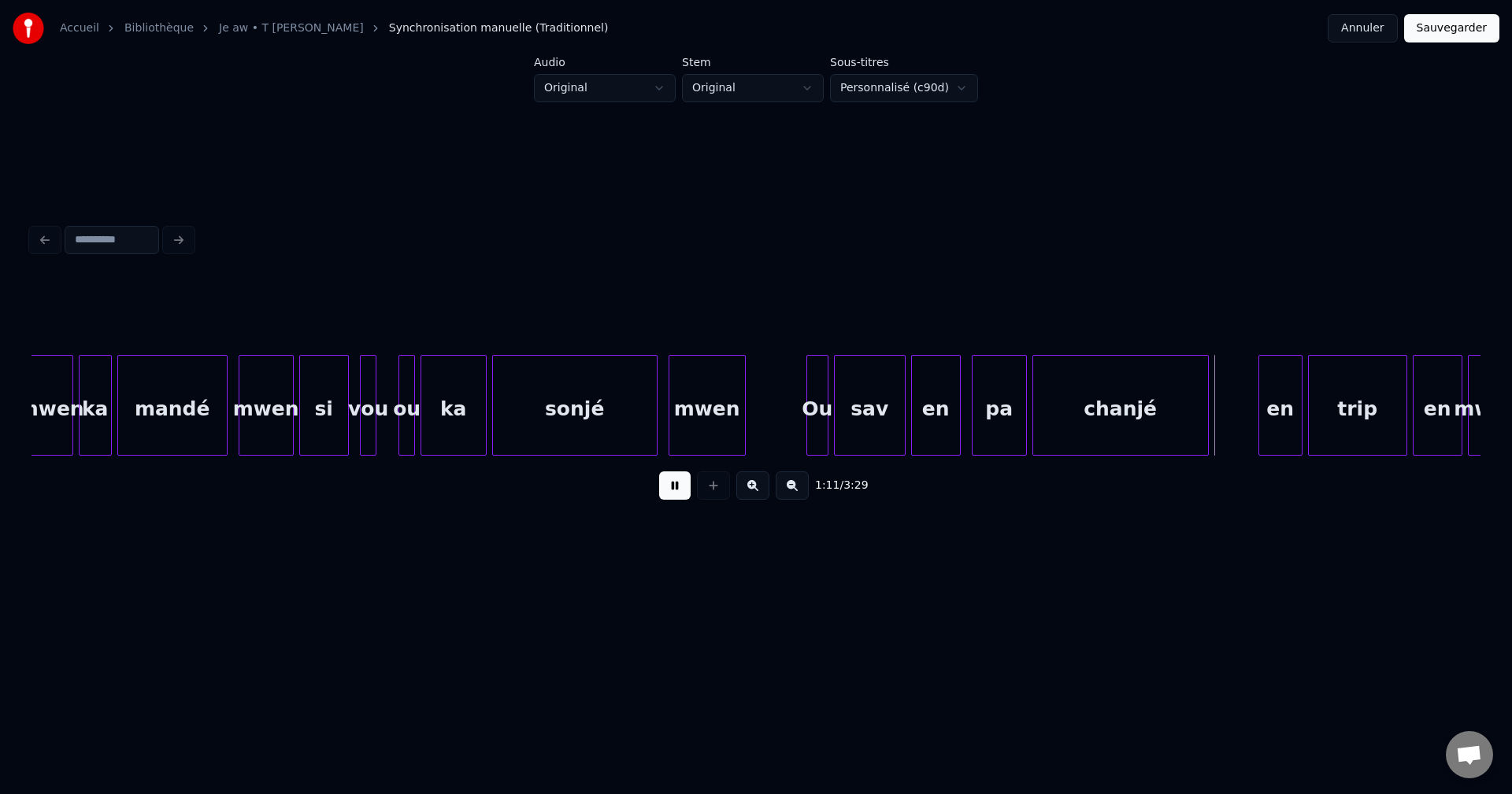
click at [670, 478] on button at bounding box center [675, 486] width 32 height 28
click at [859, 423] on div at bounding box center [860, 405] width 5 height 99
click at [838, 423] on div "Ou" at bounding box center [842, 409] width 21 height 107
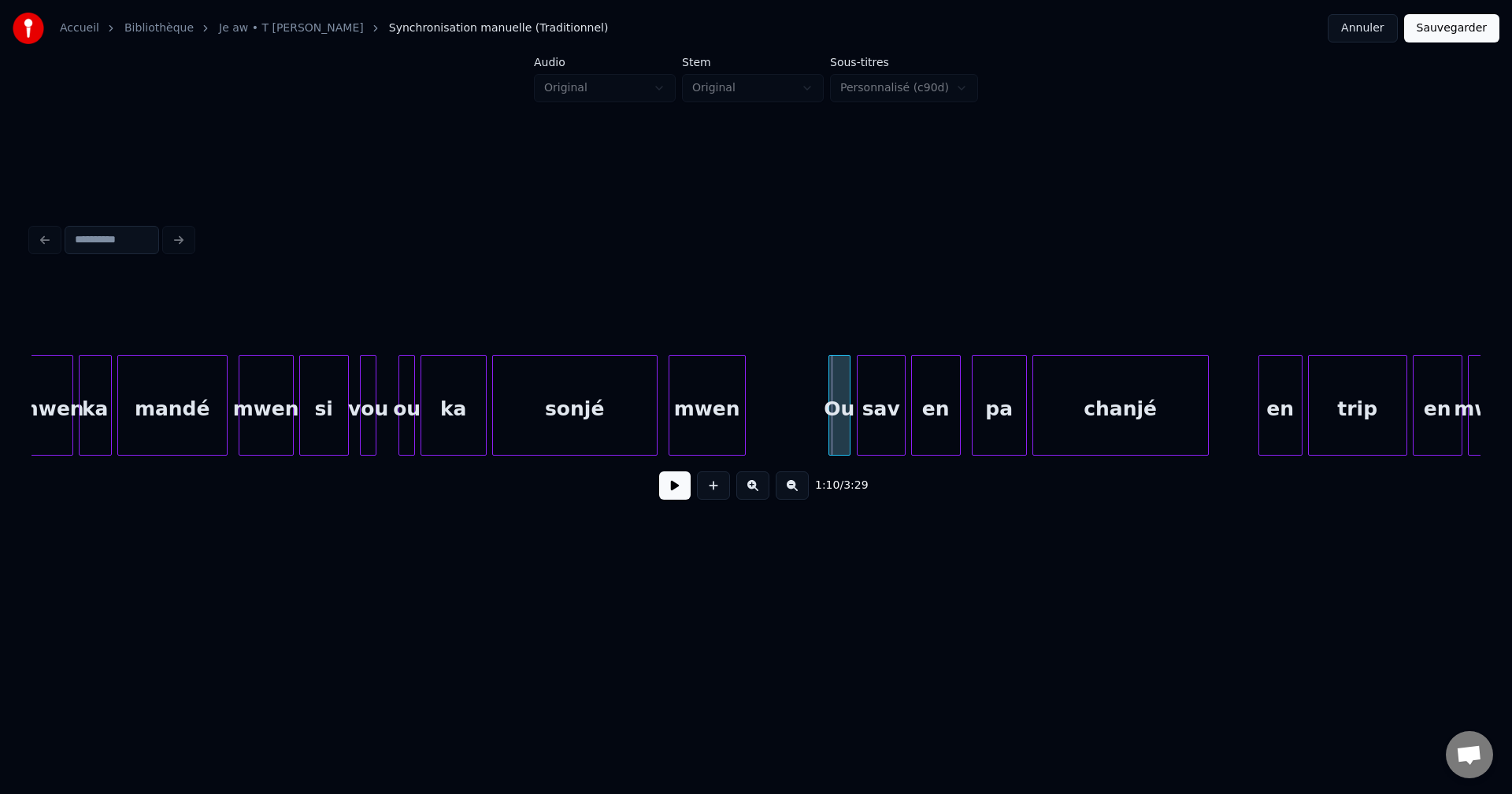
click at [834, 423] on div "Ou" at bounding box center [840, 409] width 21 height 107
click at [670, 499] on button at bounding box center [675, 486] width 32 height 28
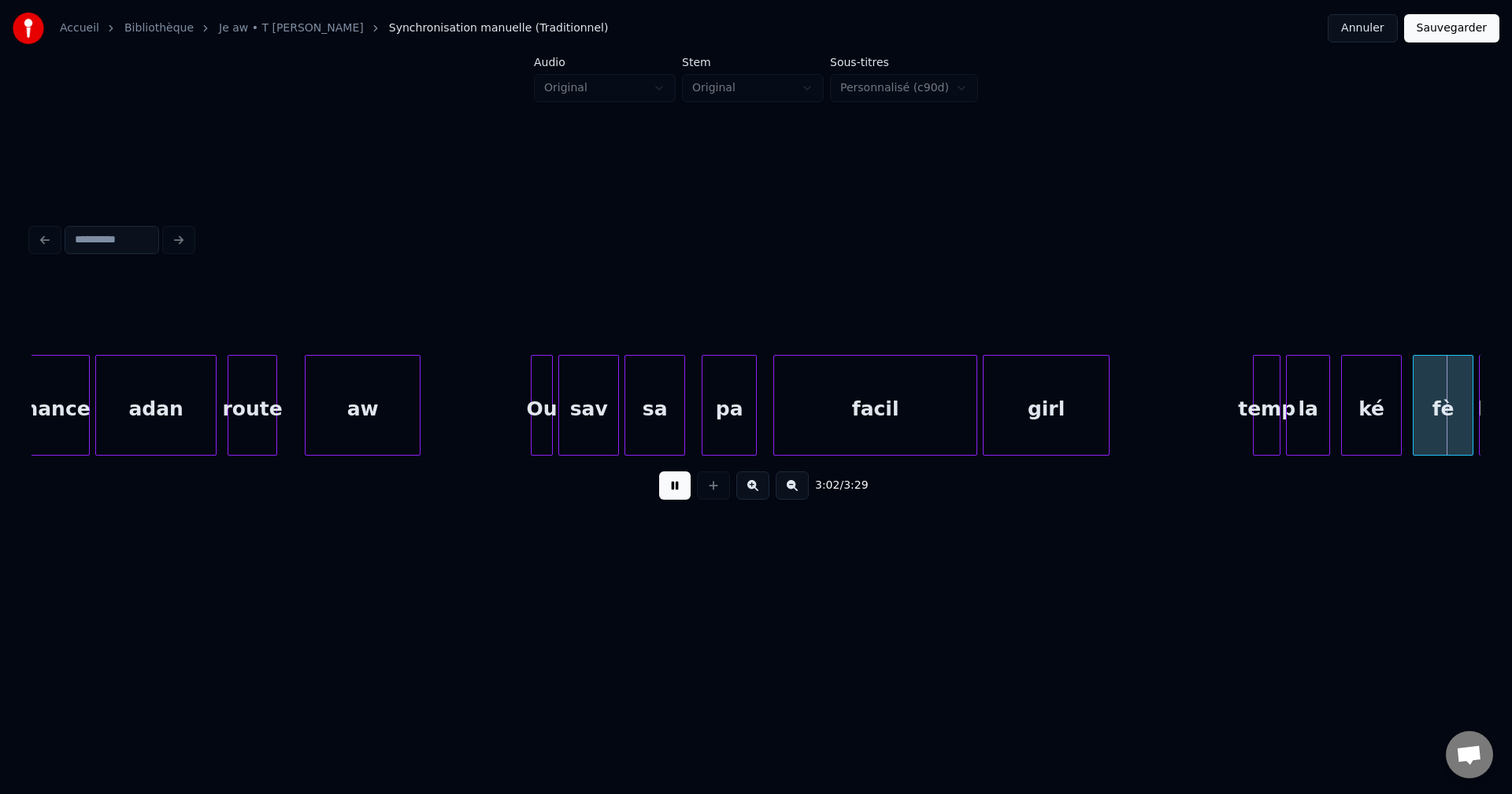
scroll to position [0, 50448]
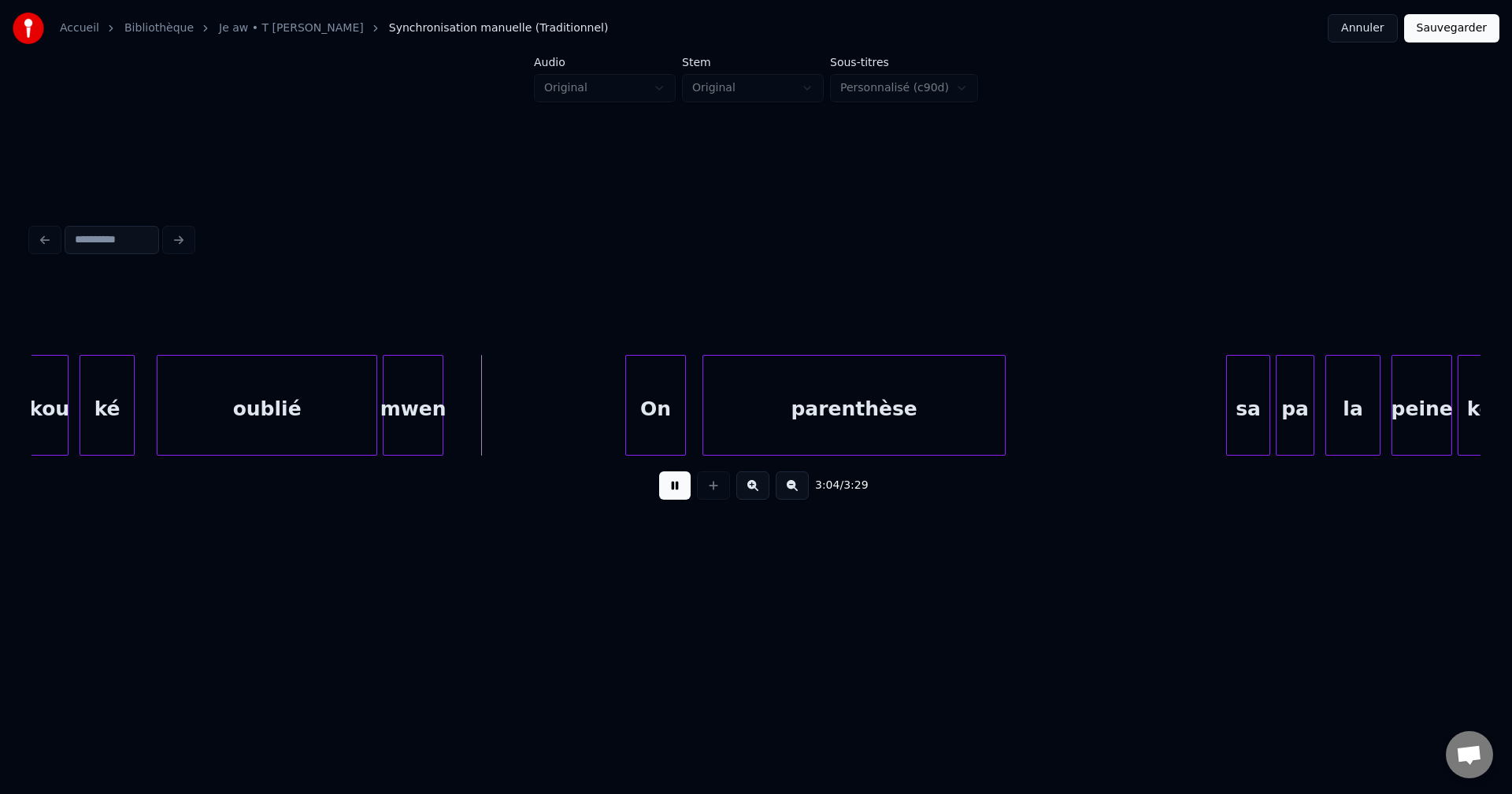
click at [665, 495] on button at bounding box center [675, 486] width 32 height 28
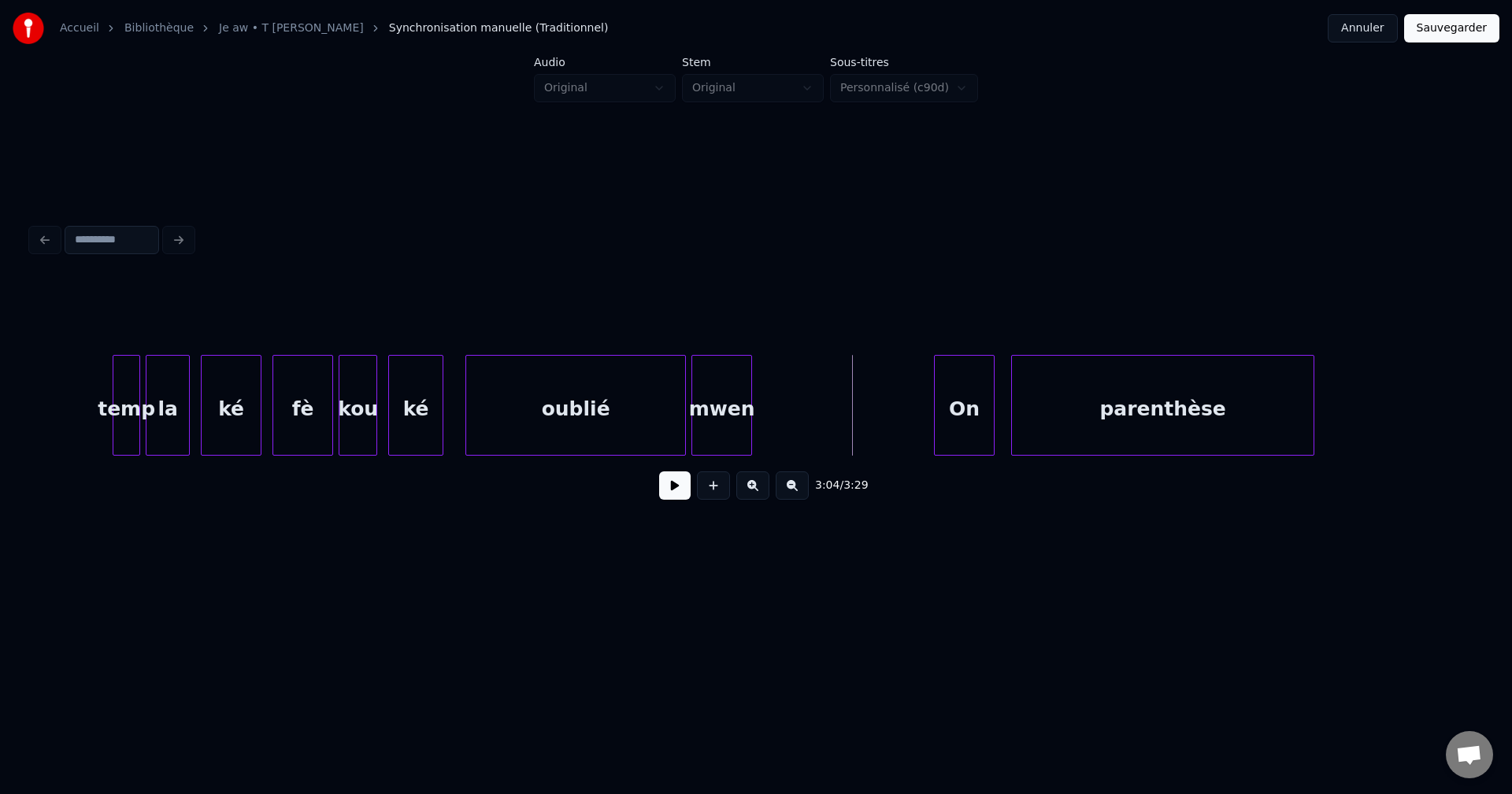
scroll to position [0, 50133]
click at [673, 493] on button at bounding box center [675, 486] width 32 height 28
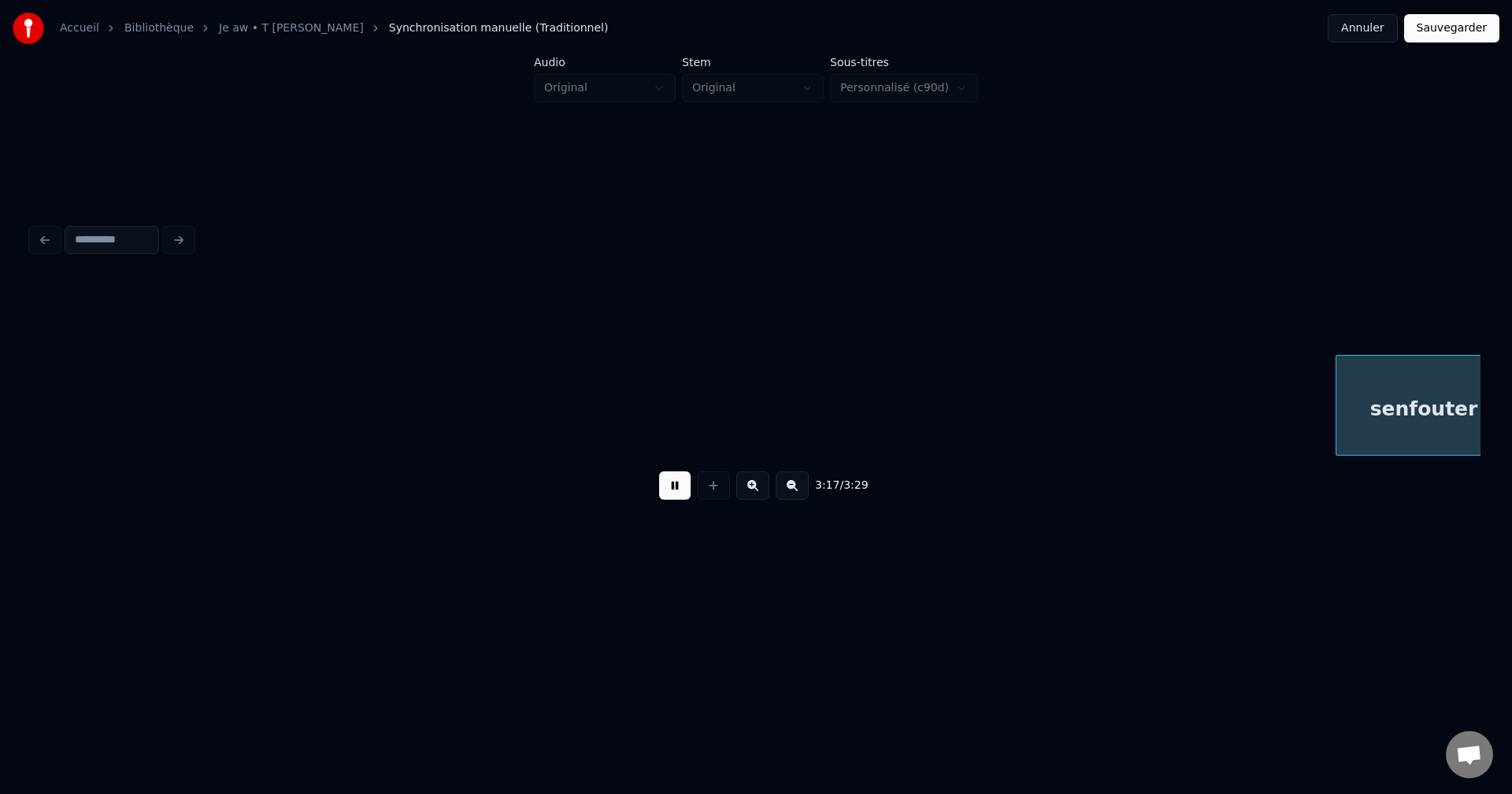
scroll to position [0, 54486]
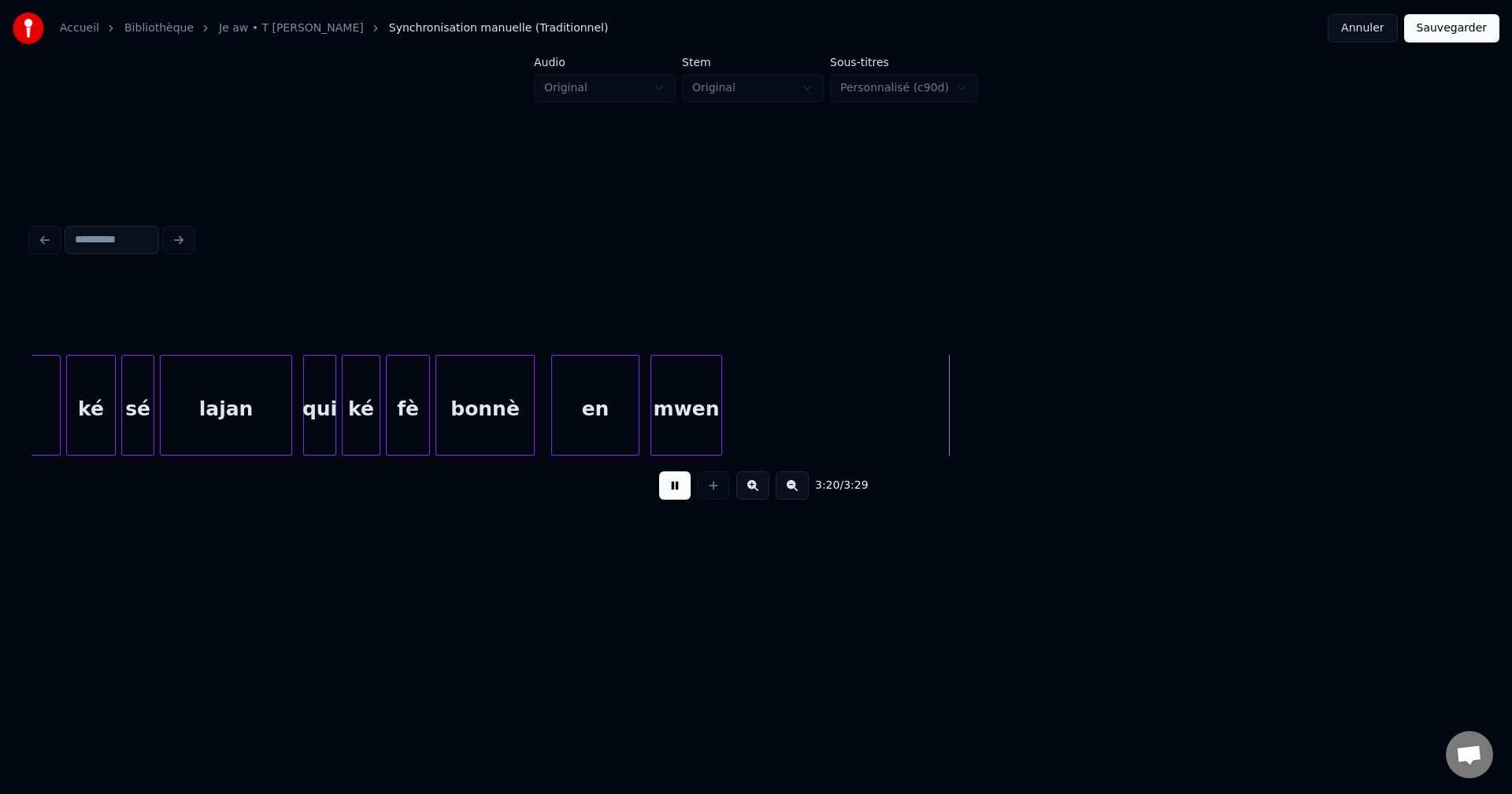
click at [1444, 37] on button "Sauvegarder" at bounding box center [1452, 28] width 95 height 28
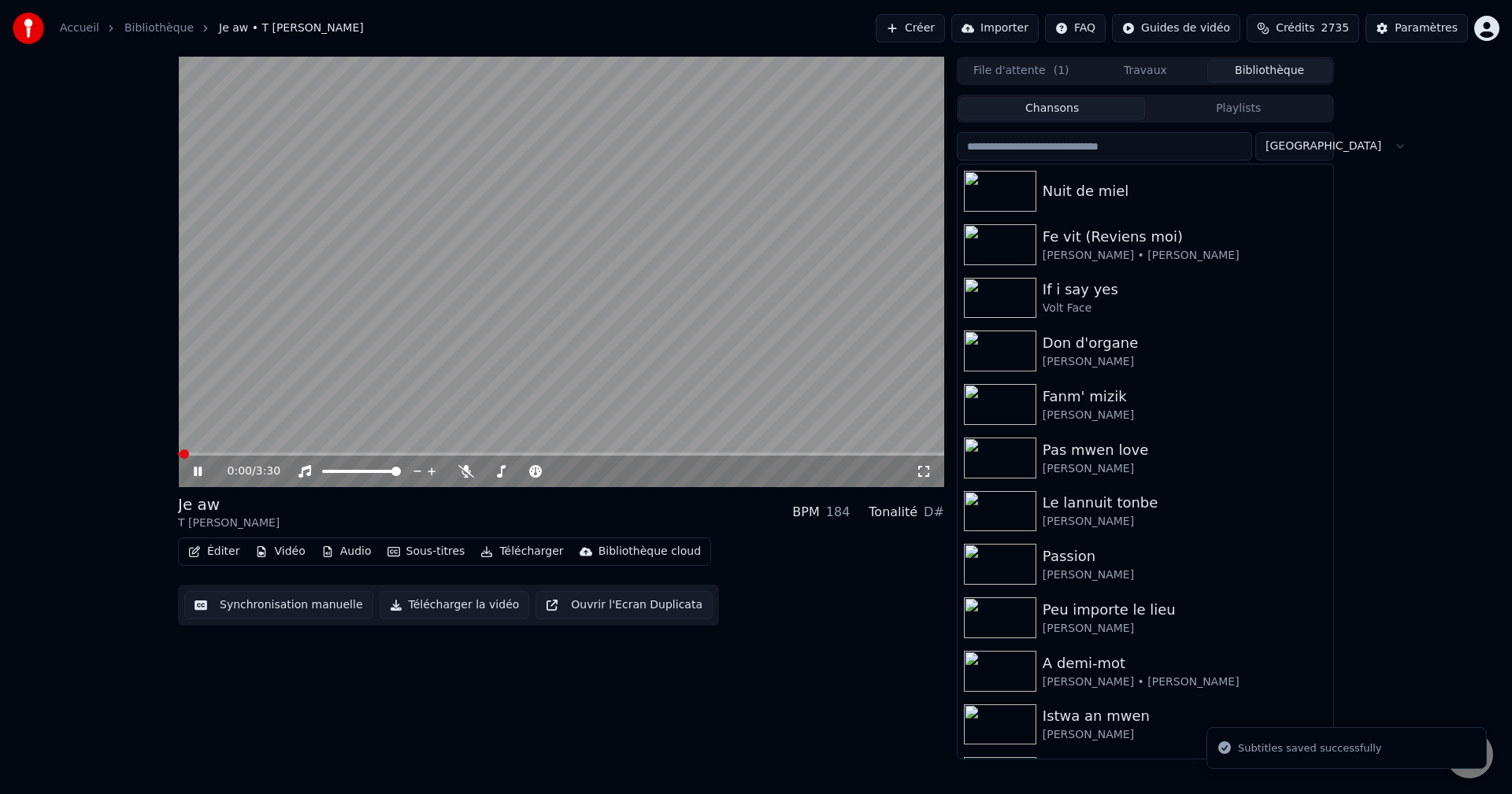
click at [484, 547] on button "Télécharger" at bounding box center [521, 552] width 95 height 22
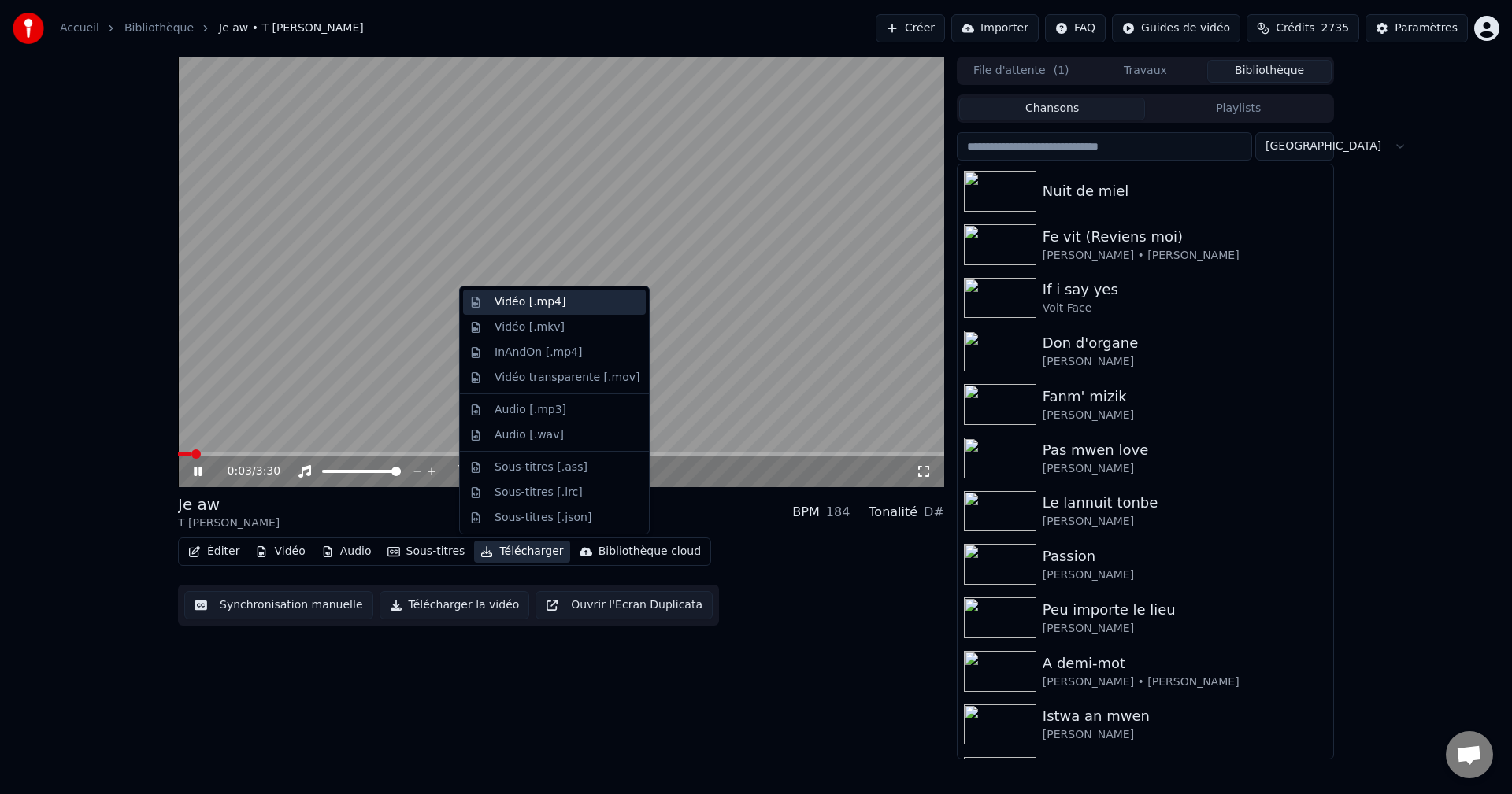
click at [563, 304] on div "Vidéo [.mp4]" at bounding box center [566, 302] width 145 height 16
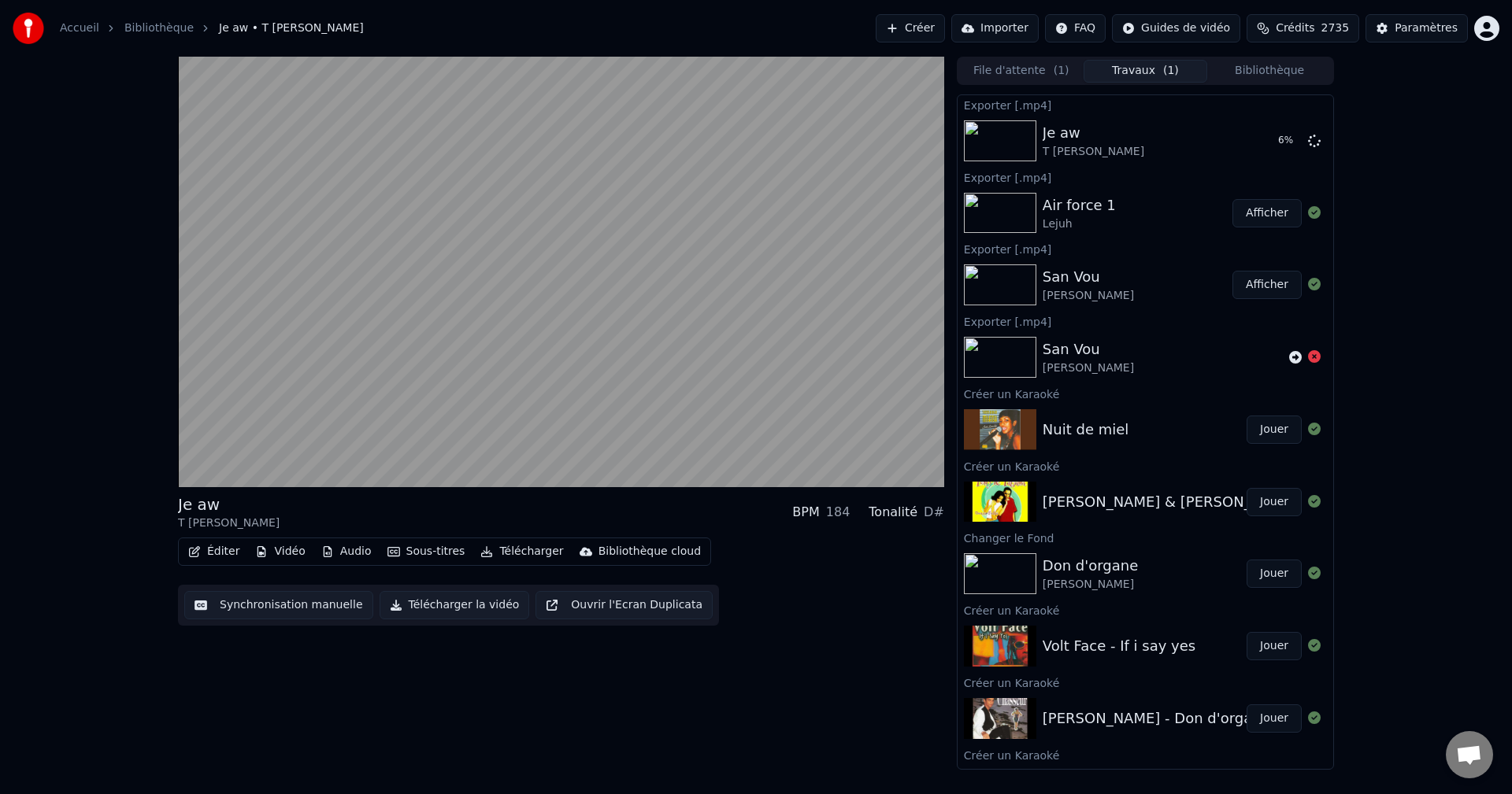
click at [1277, 68] on button "Bibliothèque" at bounding box center [1269, 71] width 124 height 22
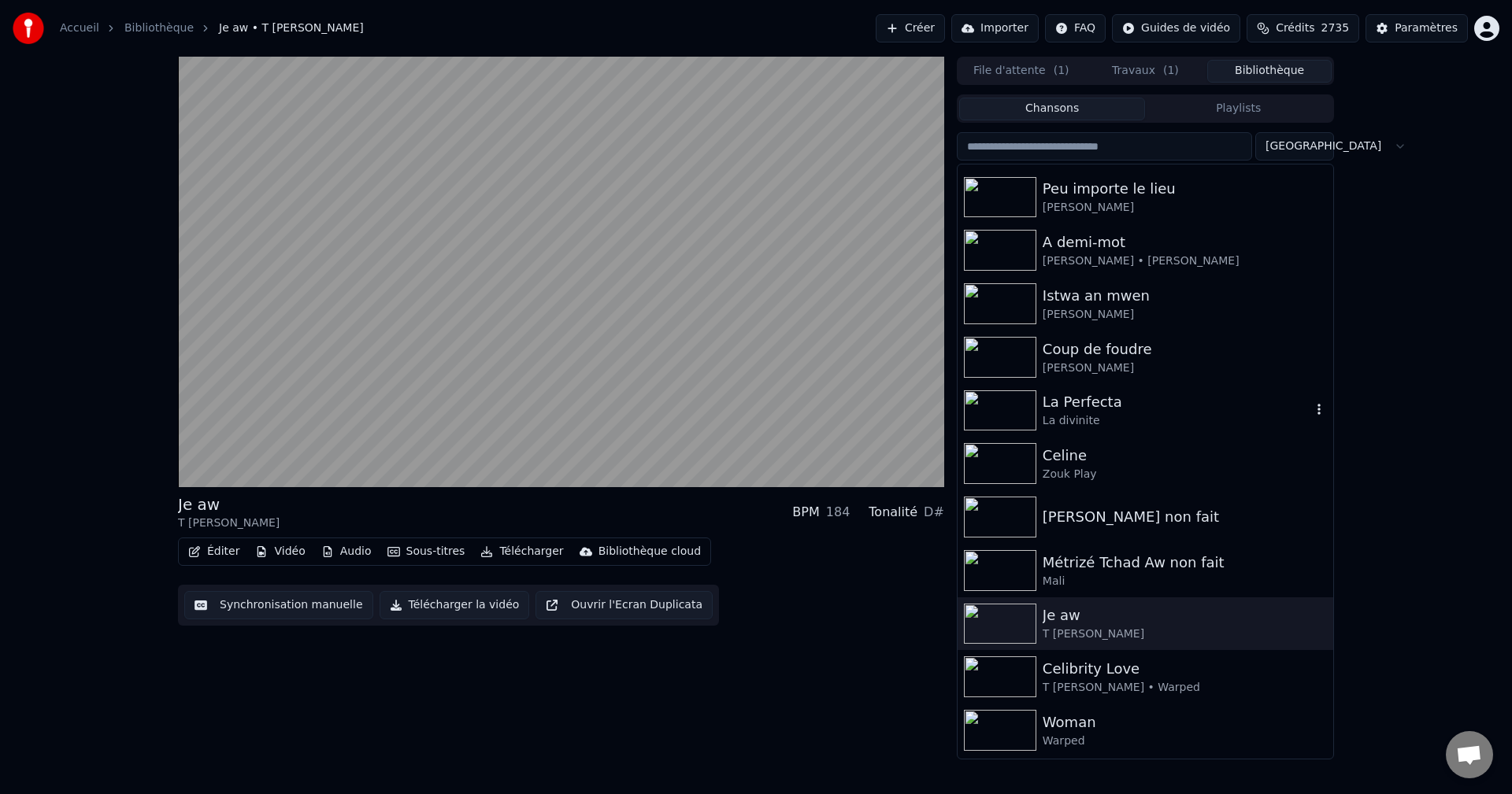
scroll to position [393, 0]
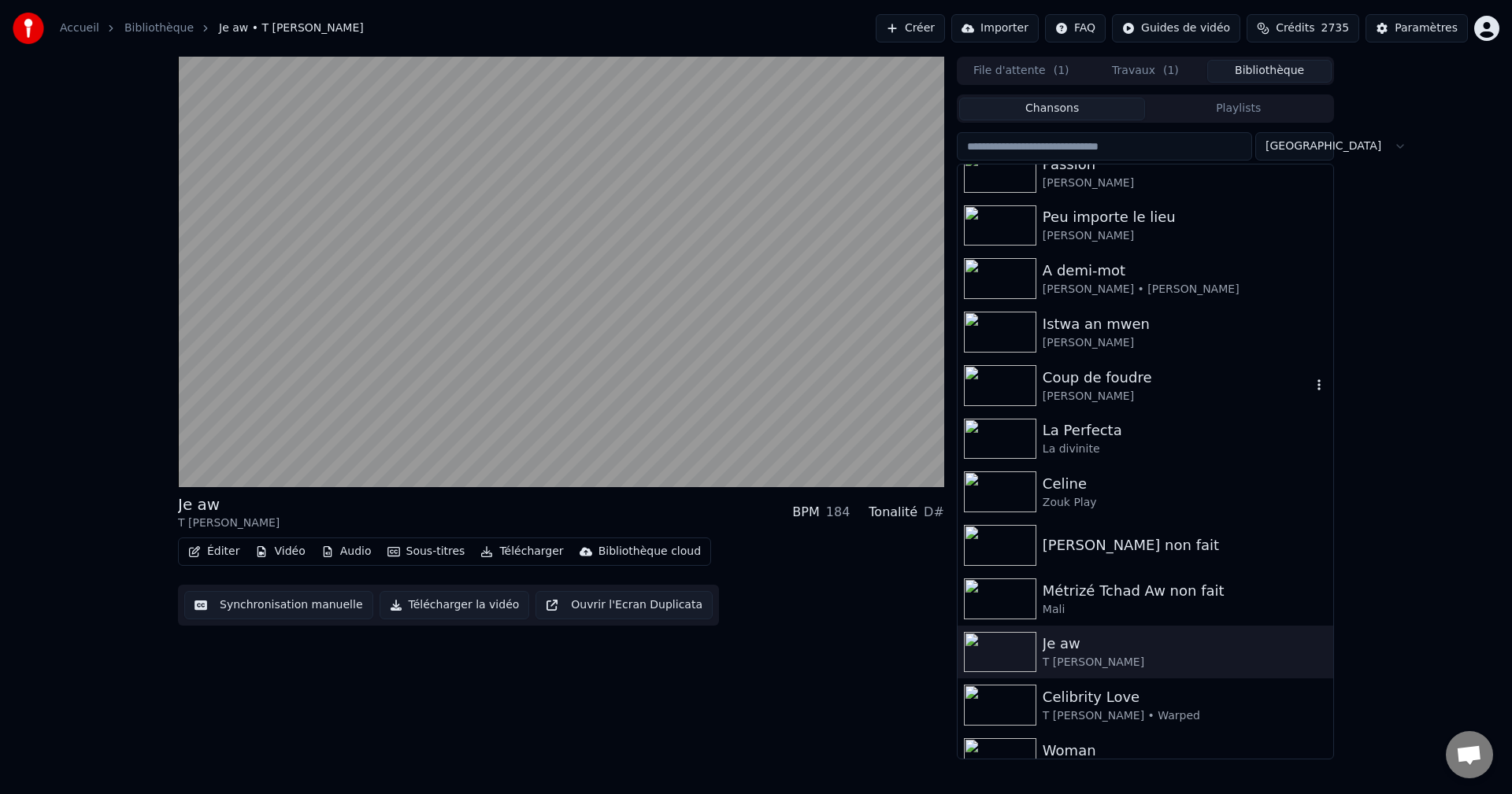
click at [1063, 400] on div "[PERSON_NAME]" at bounding box center [1177, 396] width 268 height 16
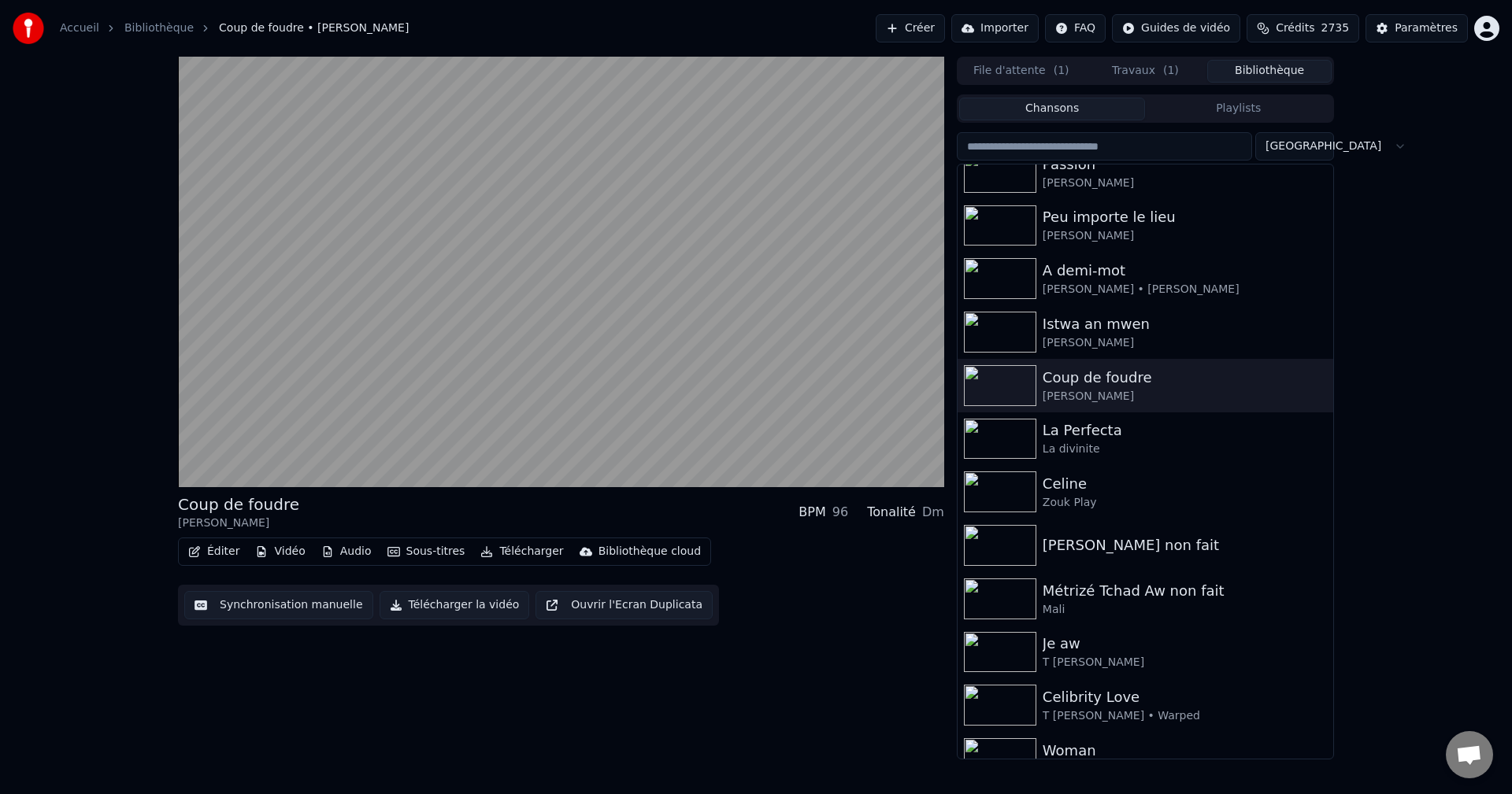
click at [519, 556] on button "Télécharger" at bounding box center [521, 552] width 95 height 22
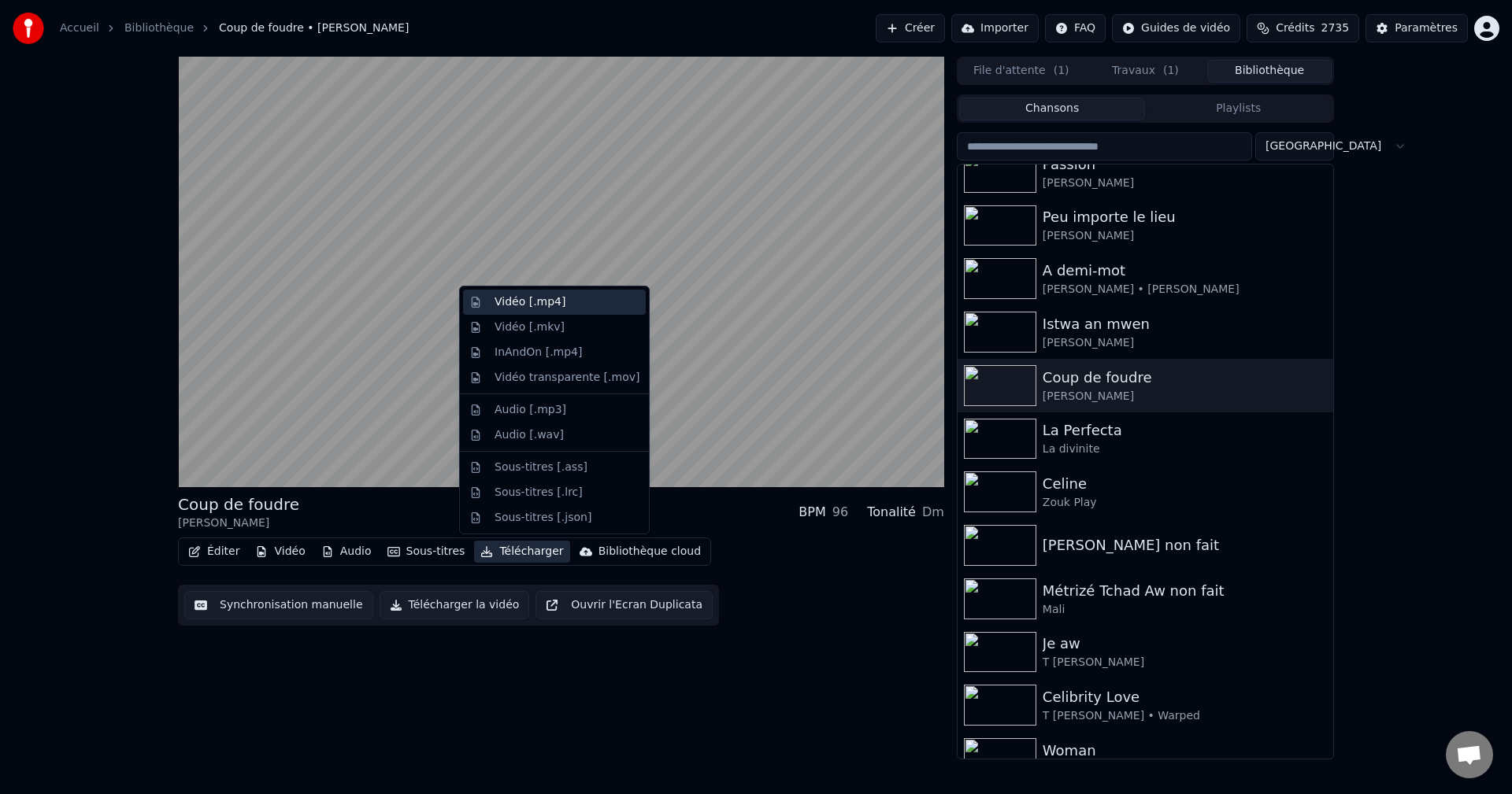
click at [544, 303] on div "Vidéo [.mp4]" at bounding box center [530, 302] width 71 height 16
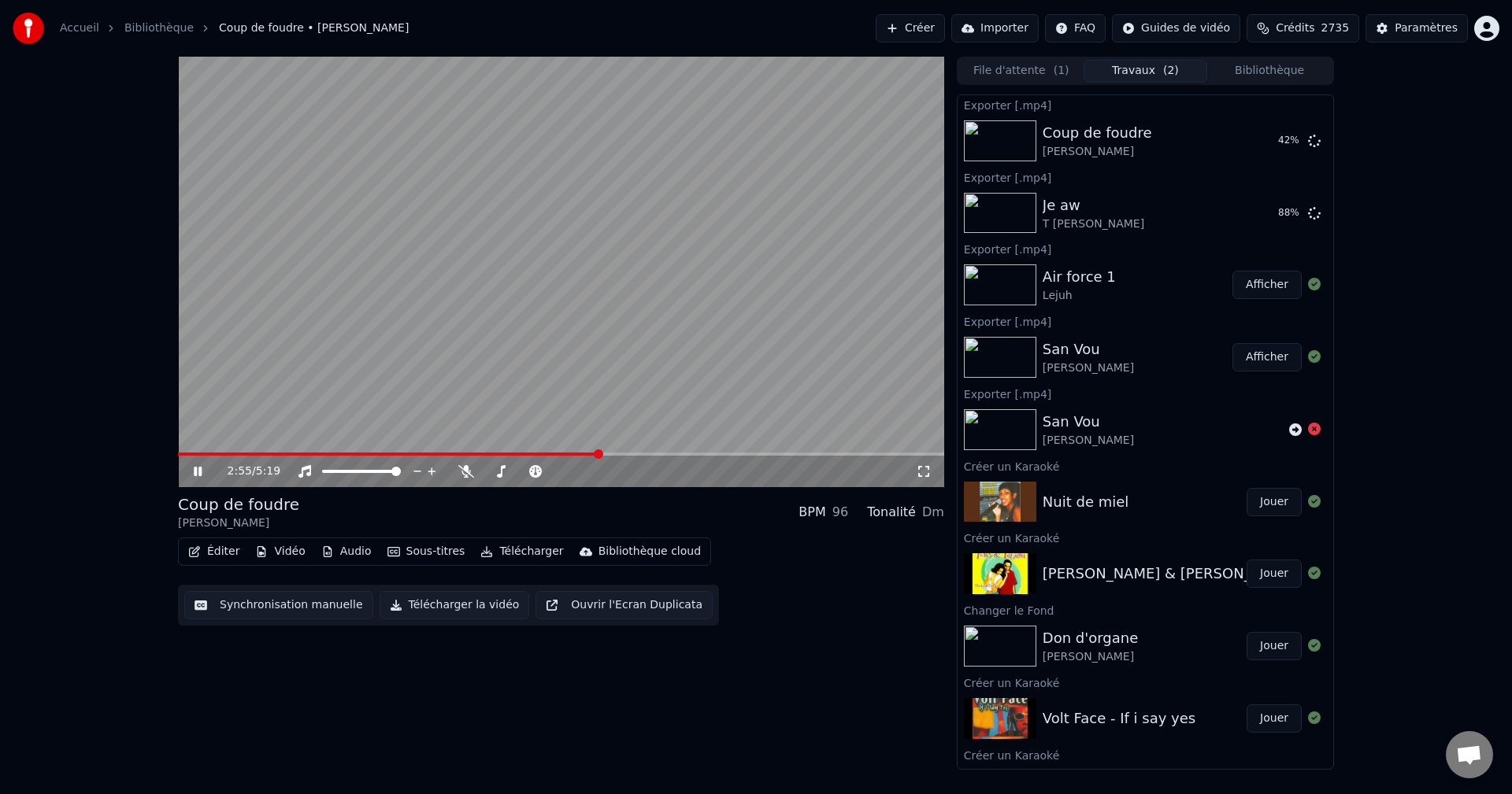
click at [578, 450] on video at bounding box center [561, 272] width 766 height 431
click at [196, 467] on icon at bounding box center [209, 471] width 37 height 12
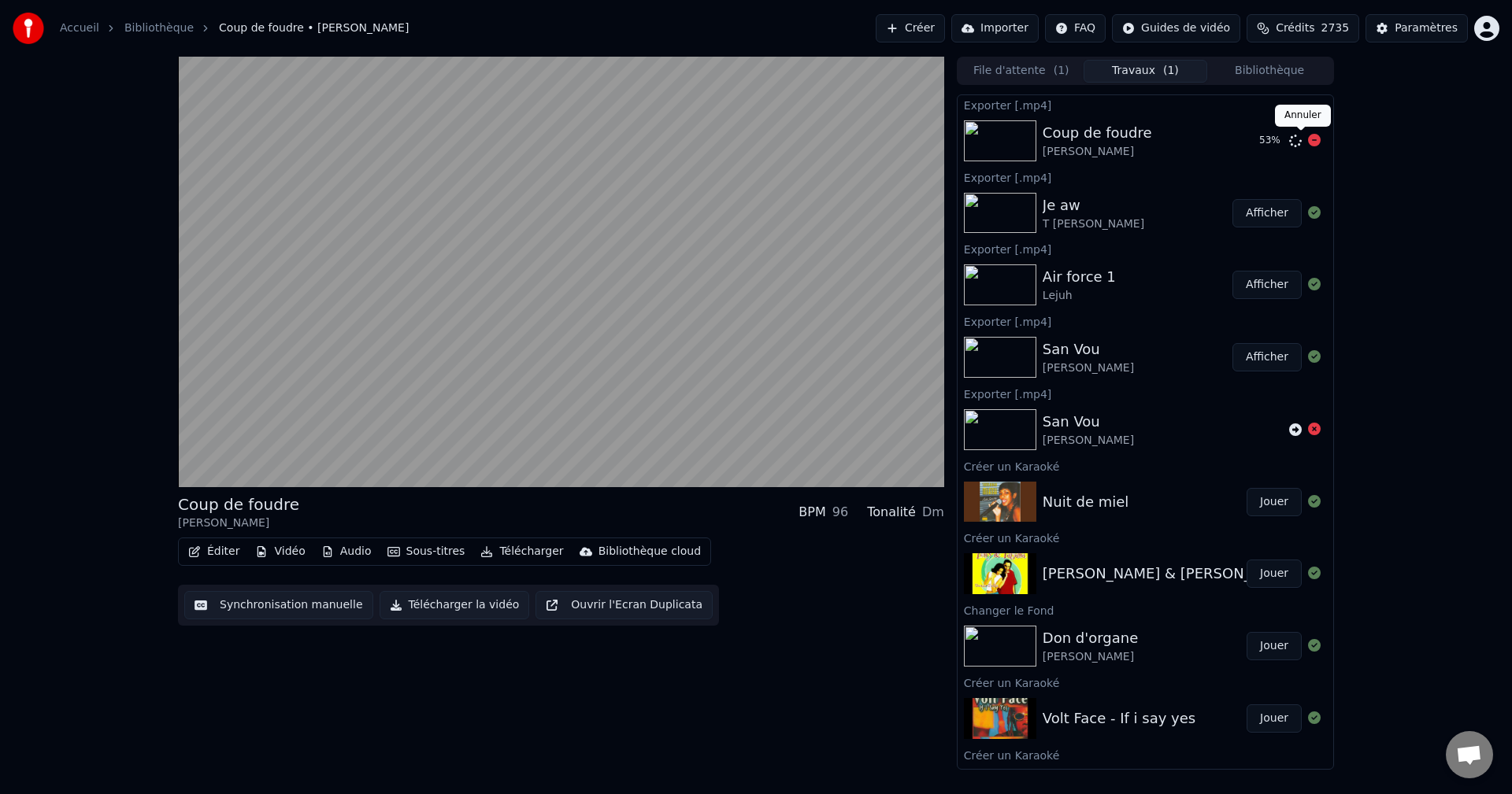
click at [1308, 137] on icon at bounding box center [1314, 139] width 12 height 12
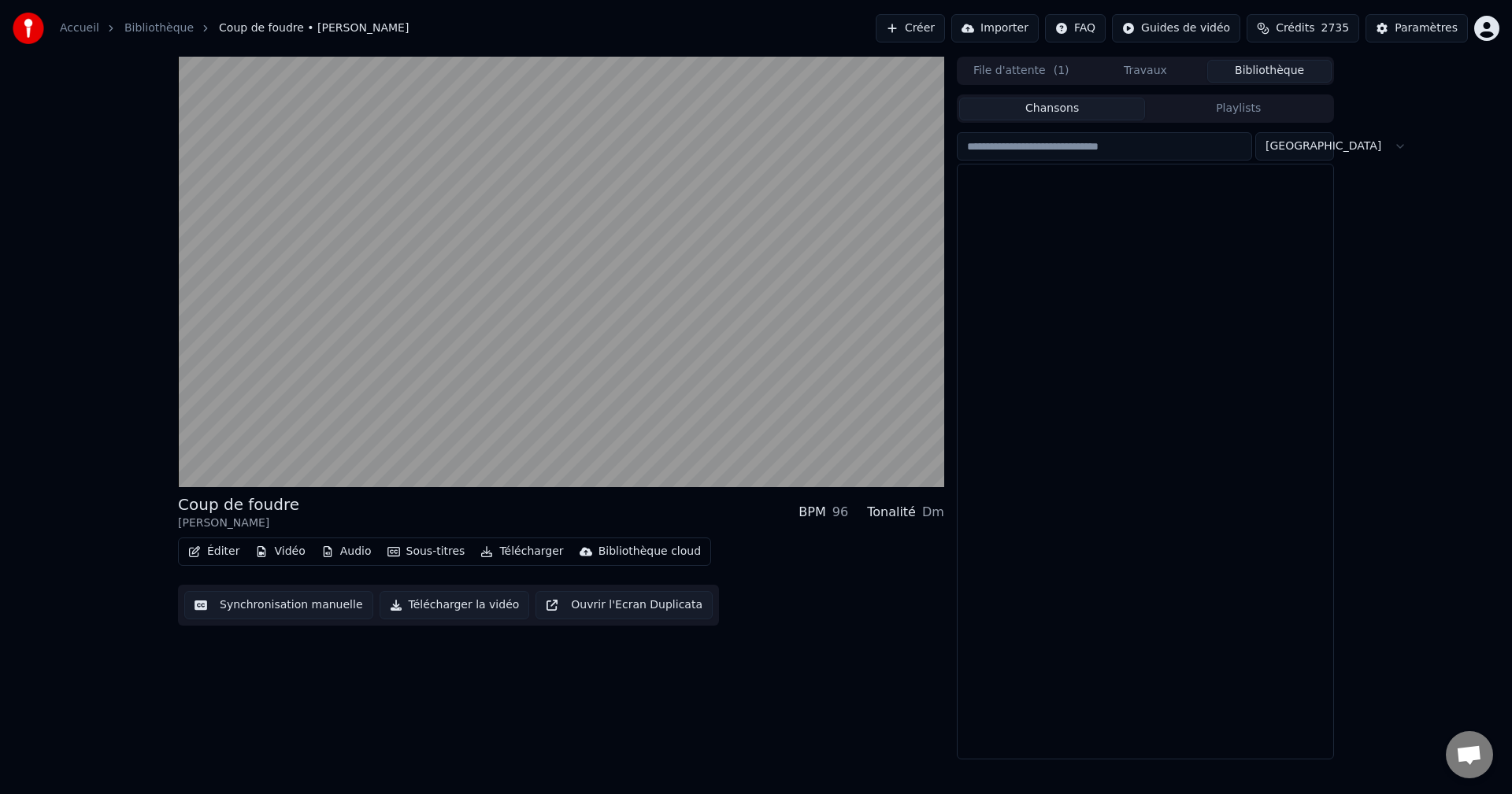
click at [1271, 64] on button "Bibliothèque" at bounding box center [1269, 71] width 124 height 22
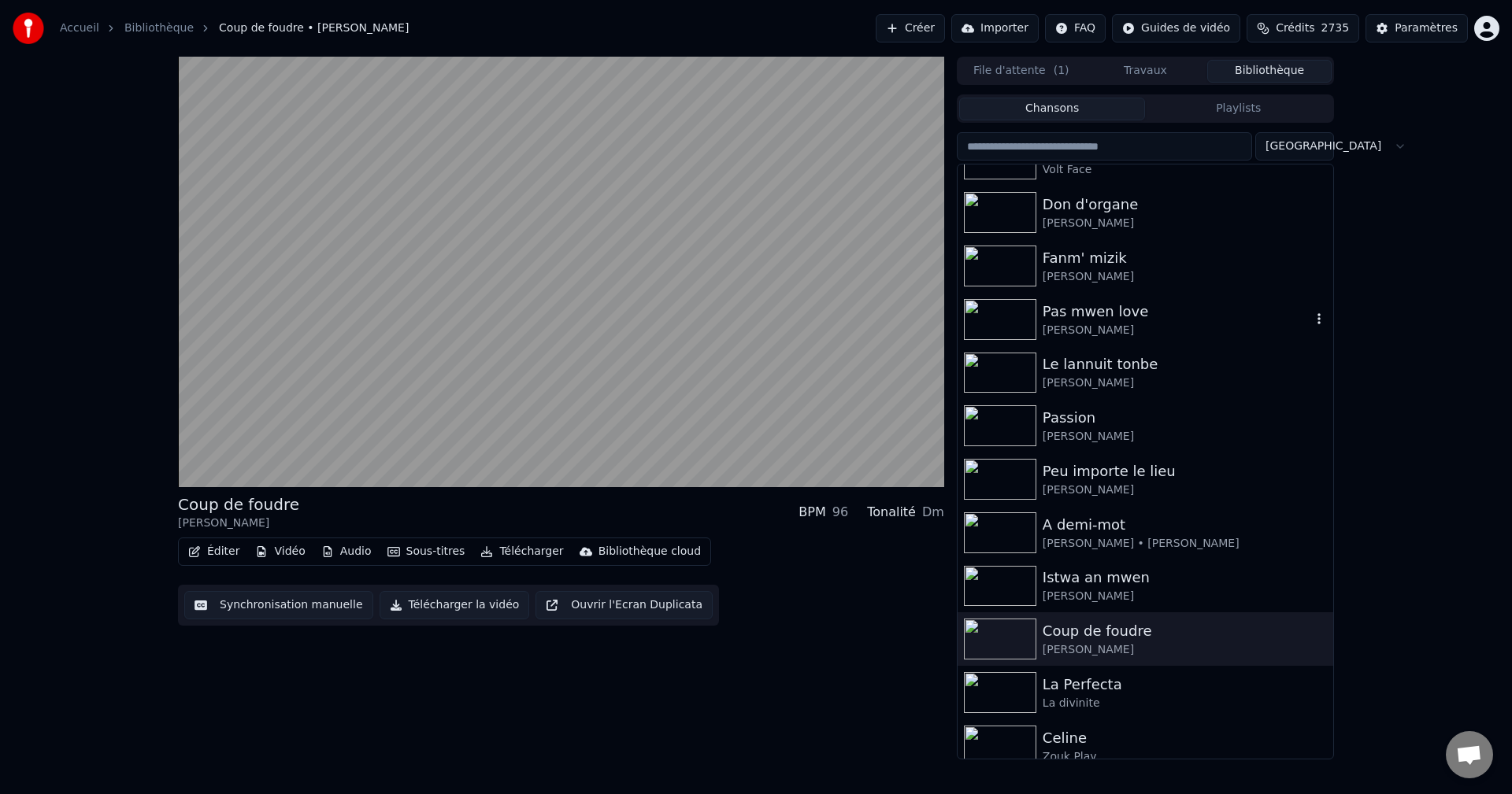
scroll to position [158, 0]
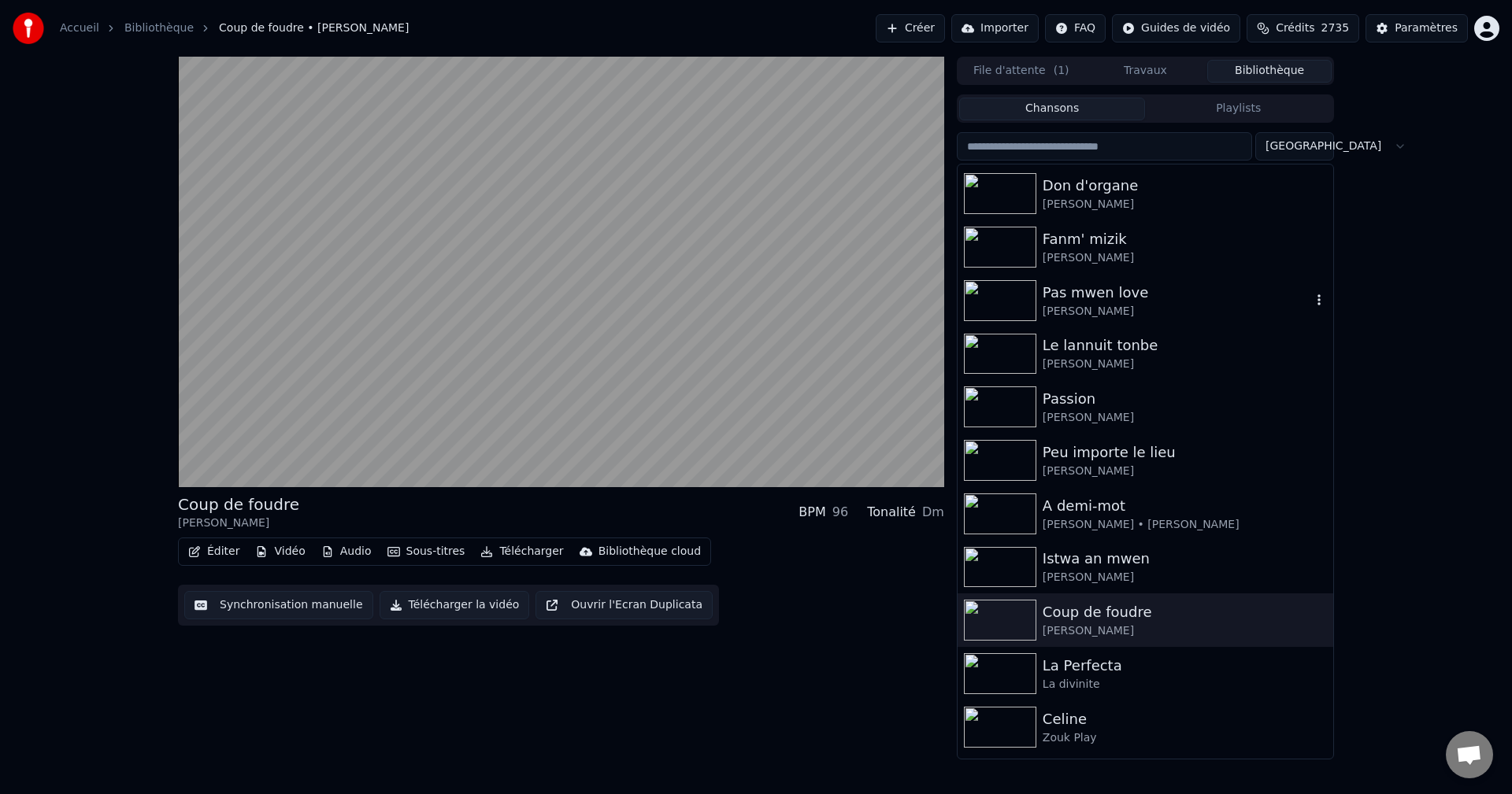
click at [1115, 302] on div "Pas mwen love" at bounding box center [1177, 293] width 268 height 22
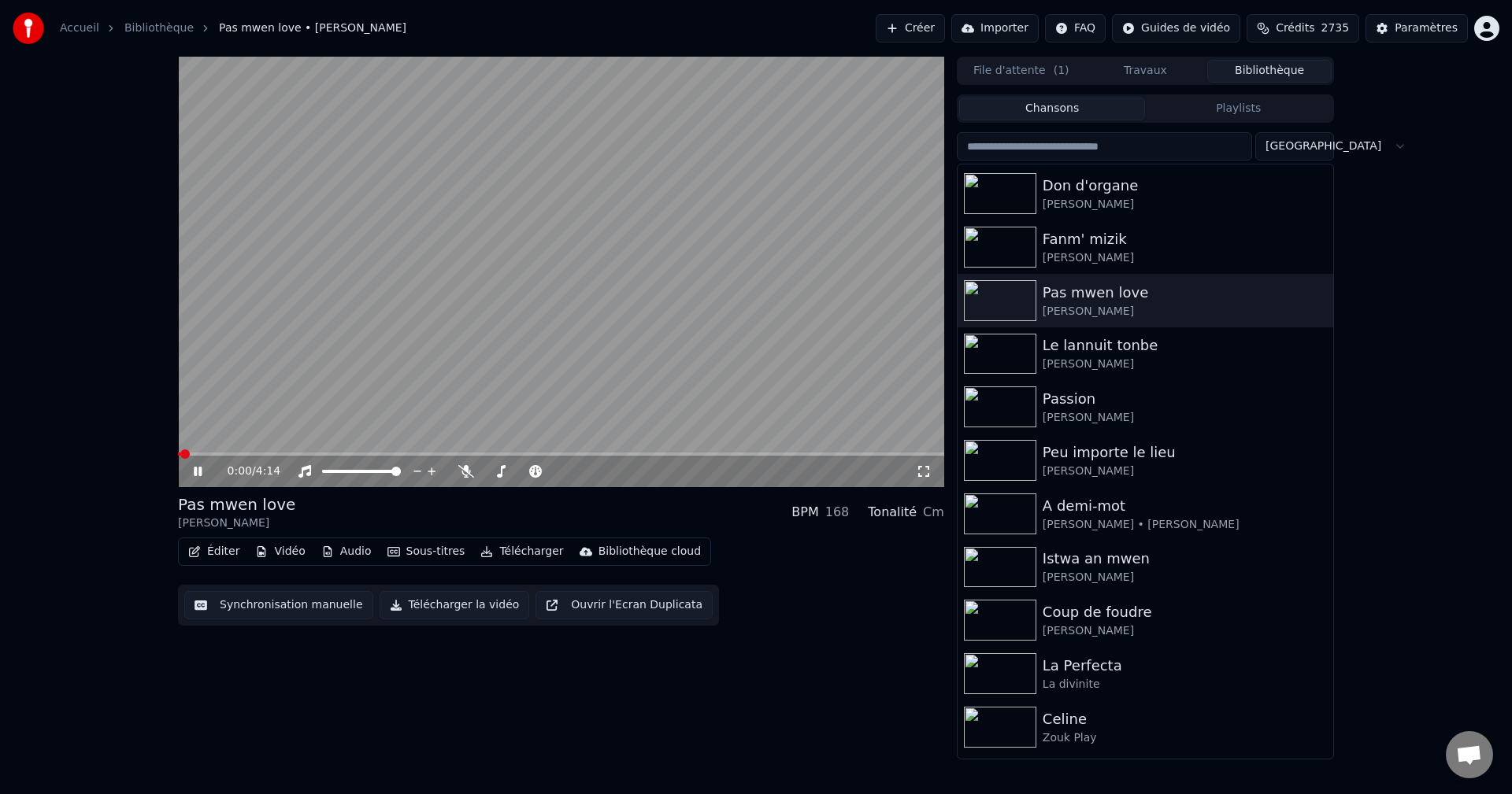
click at [501, 550] on button "Télécharger" at bounding box center [521, 552] width 95 height 22
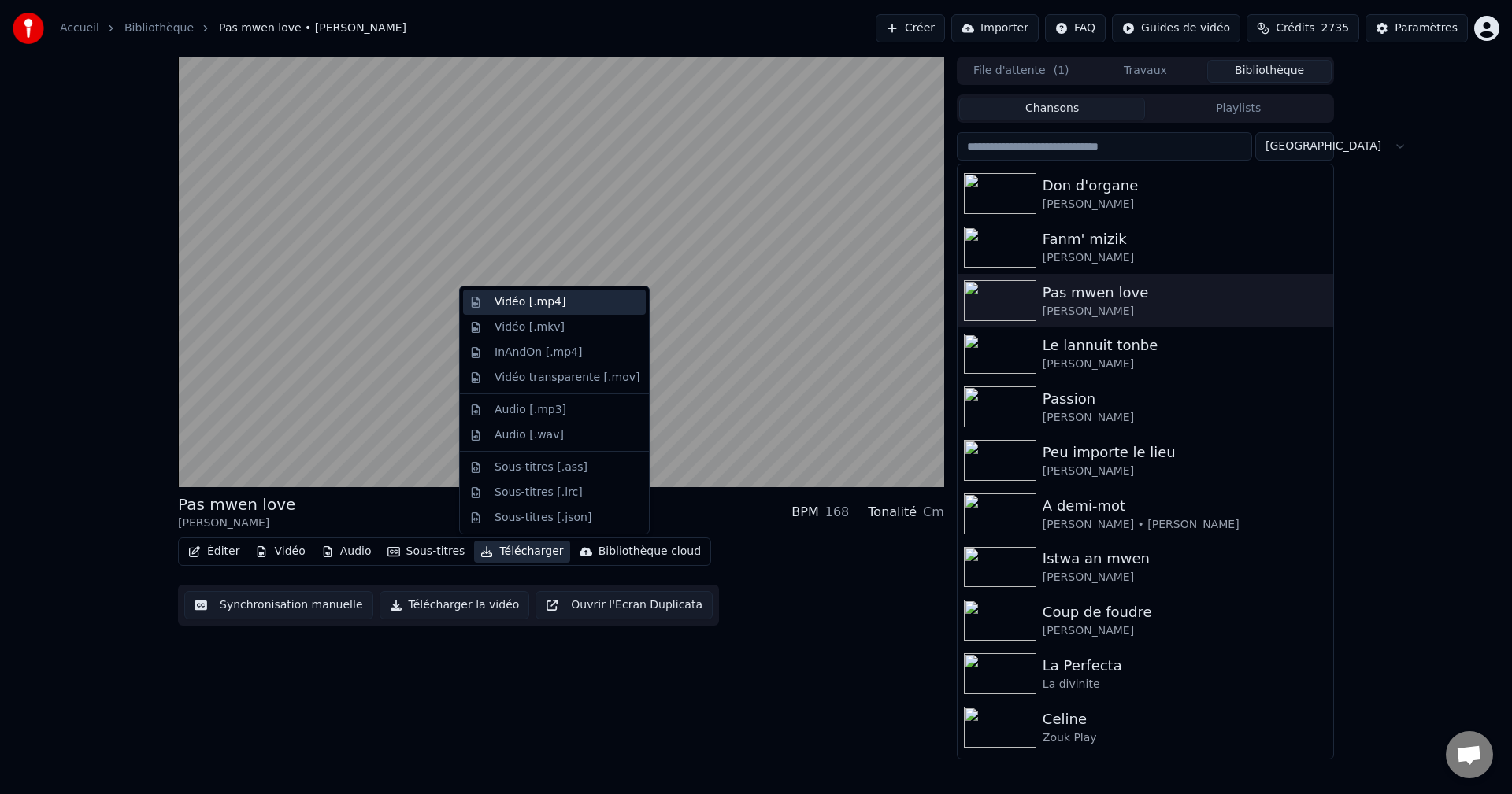
click at [536, 300] on div "Vidéo [.mp4]" at bounding box center [530, 302] width 71 height 16
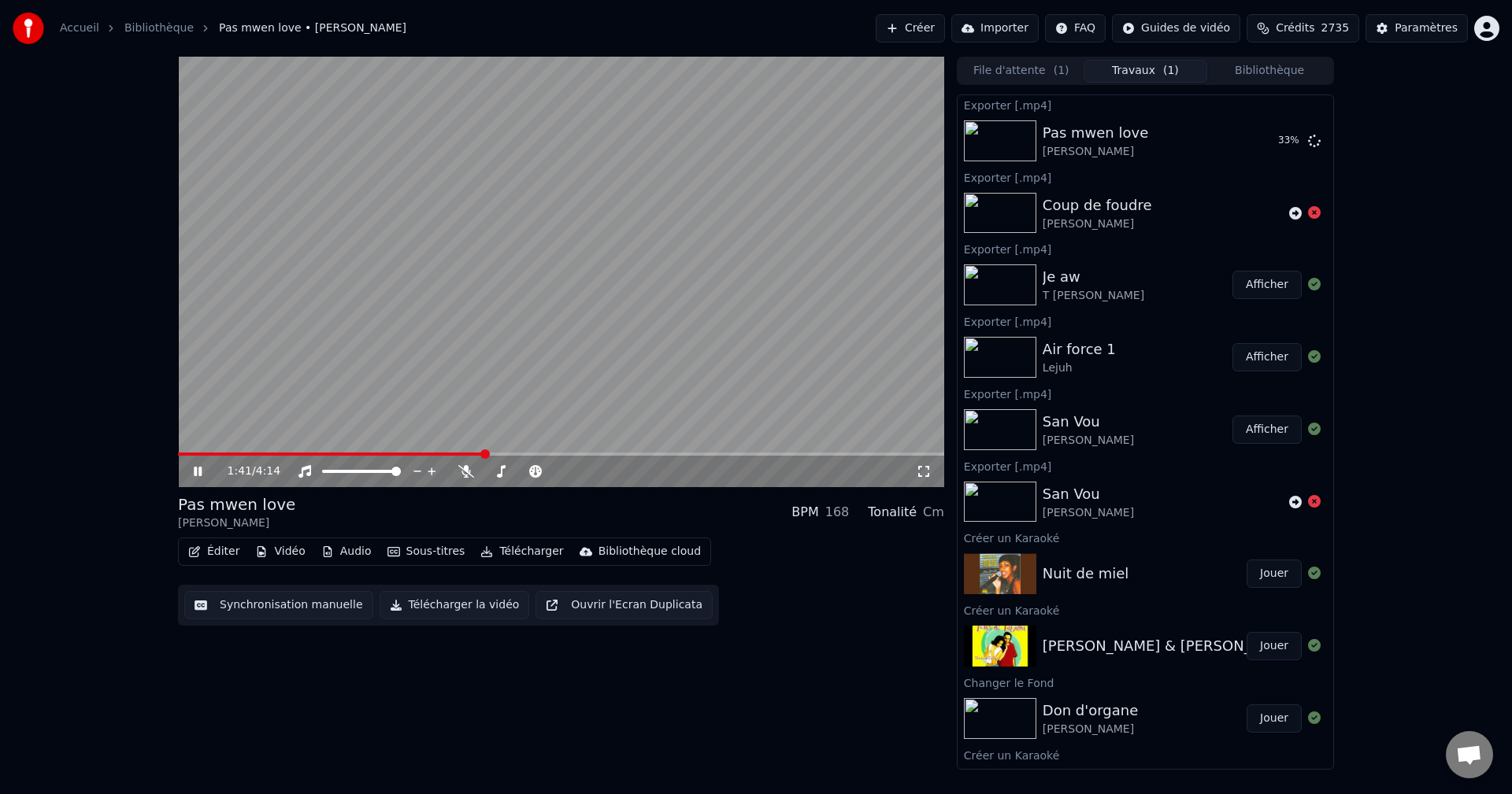
click at [199, 475] on icon at bounding box center [197, 472] width 7 height 9
